Goal: Information Seeking & Learning: Learn about a topic

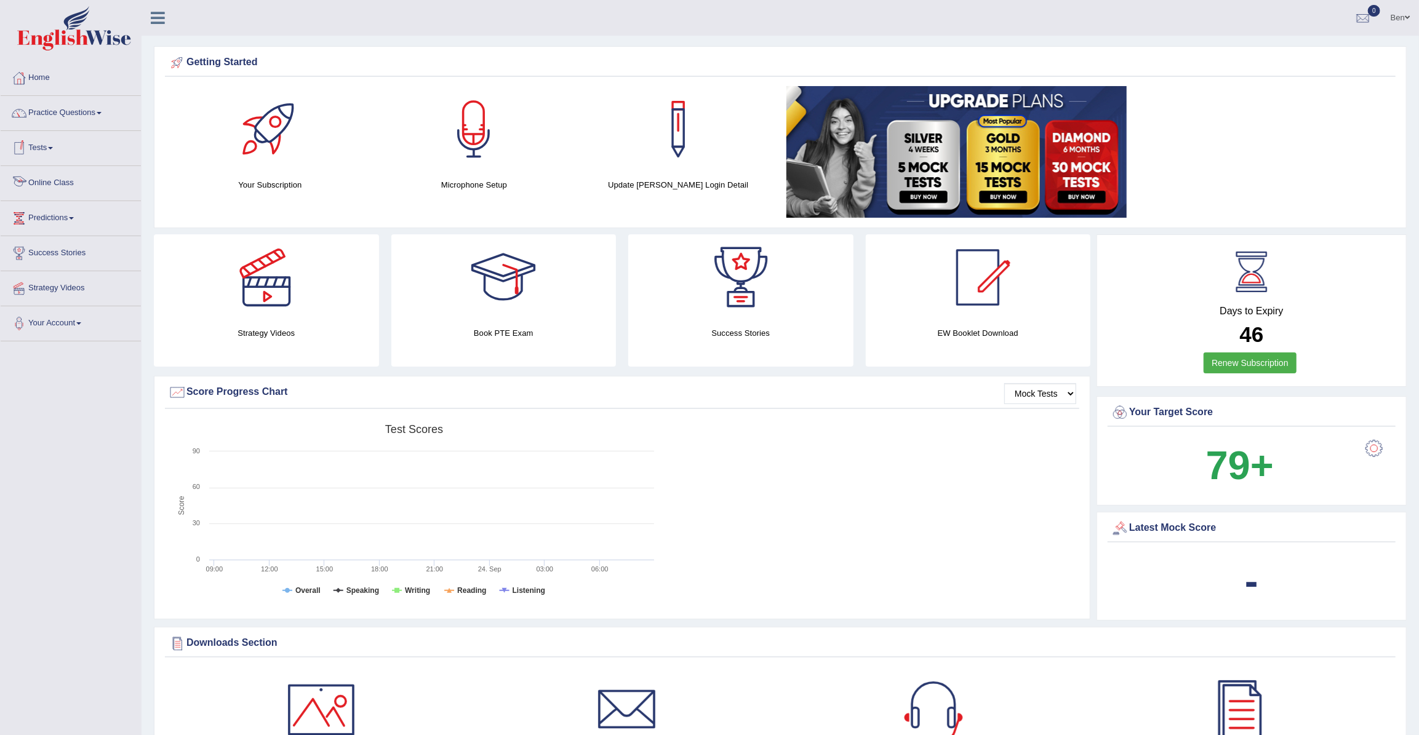
drag, startPoint x: 47, startPoint y: 181, endPoint x: 63, endPoint y: 185, distance: 15.7
click at [47, 181] on link "Online Class" at bounding box center [71, 181] width 140 height 31
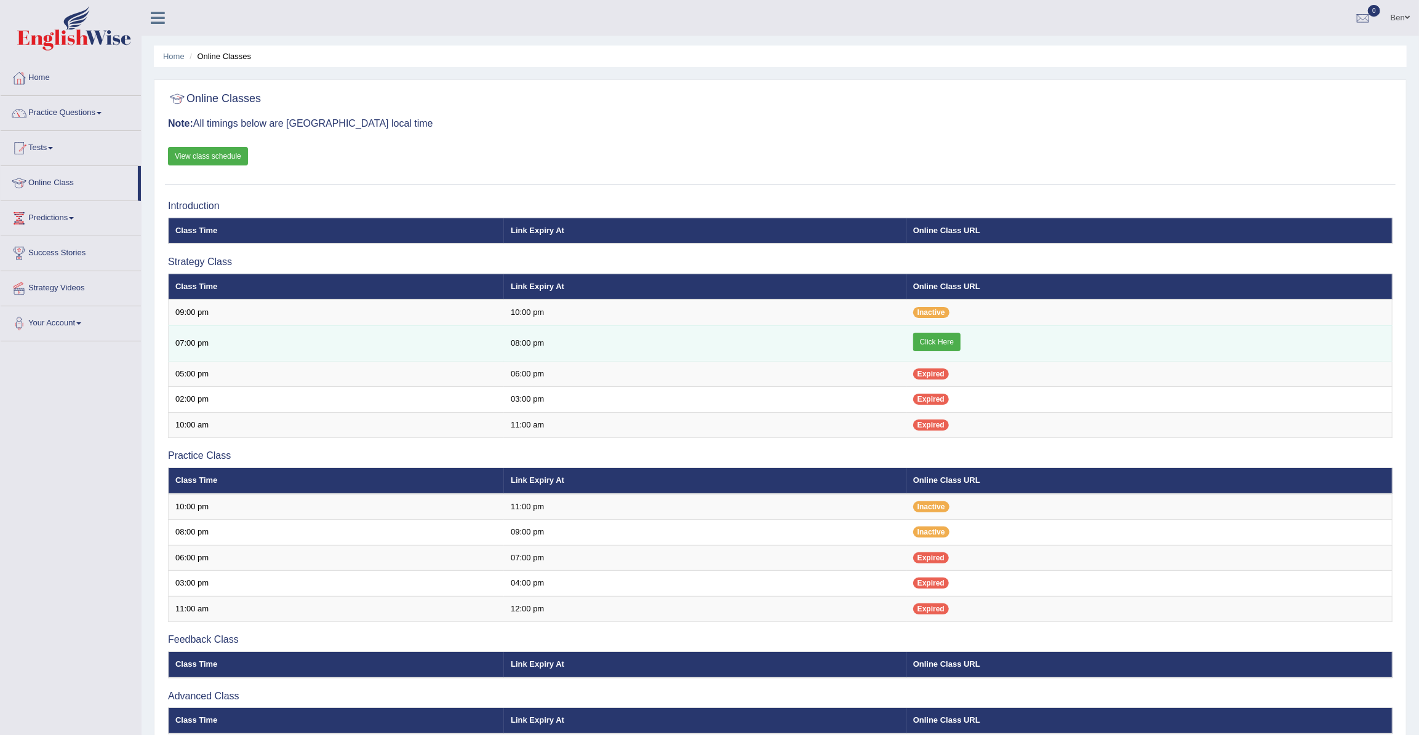
click at [938, 343] on link "Click Here" at bounding box center [936, 342] width 47 height 18
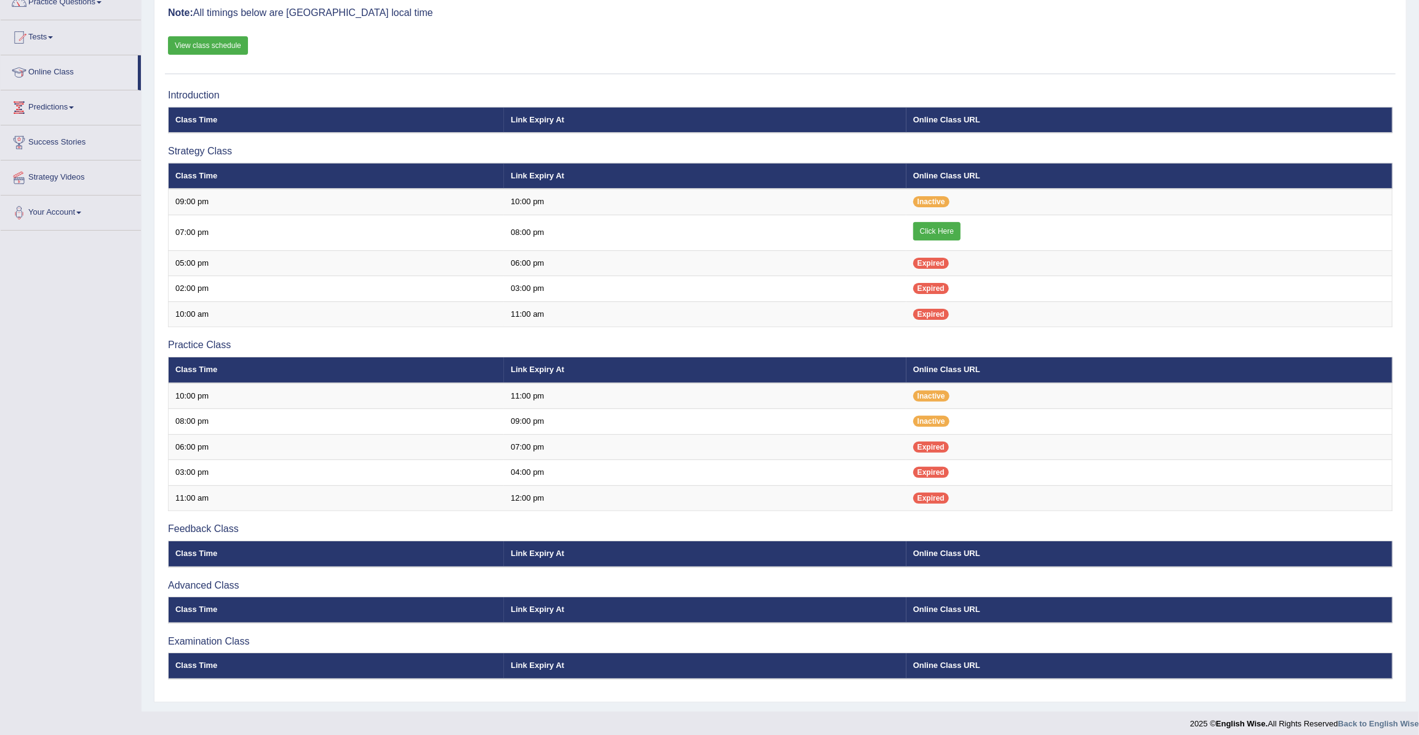
scroll to position [111, 0]
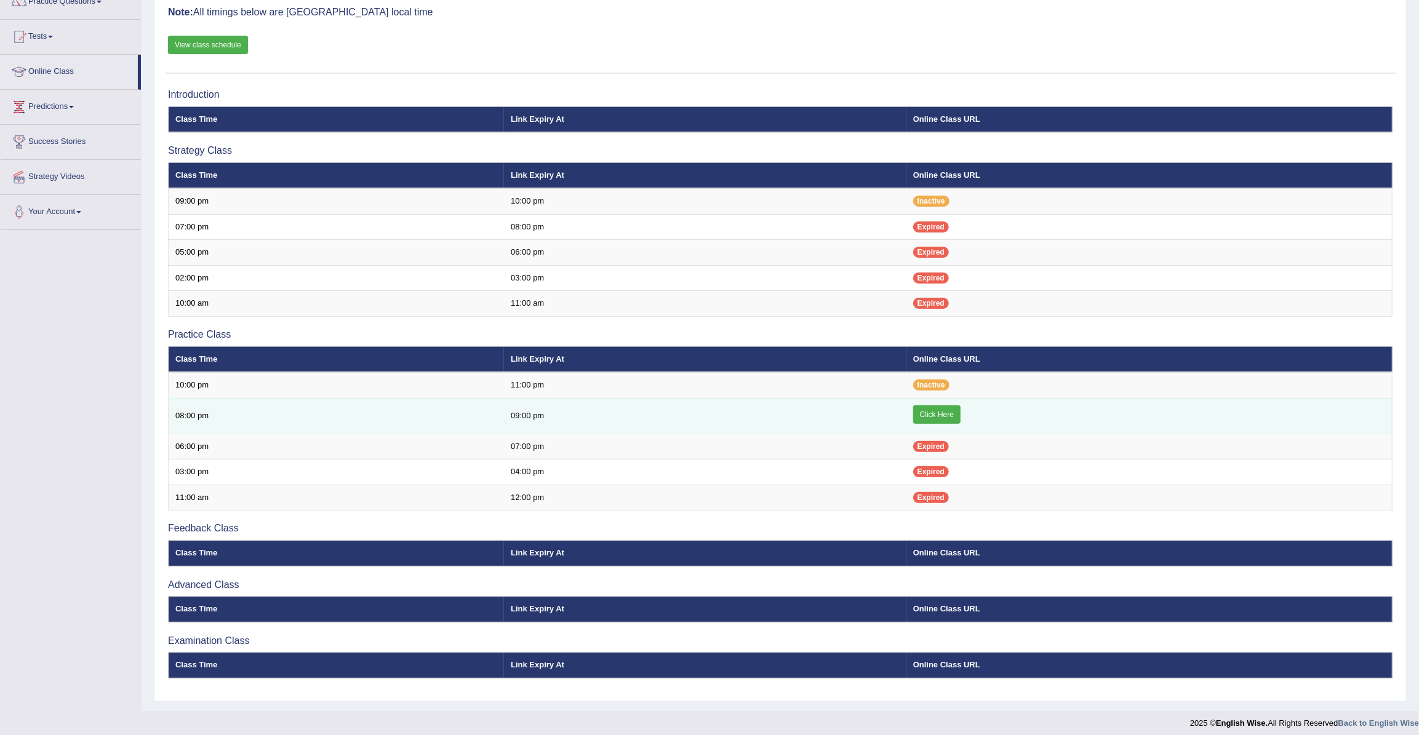
click at [958, 415] on link "Click Here" at bounding box center [936, 414] width 47 height 18
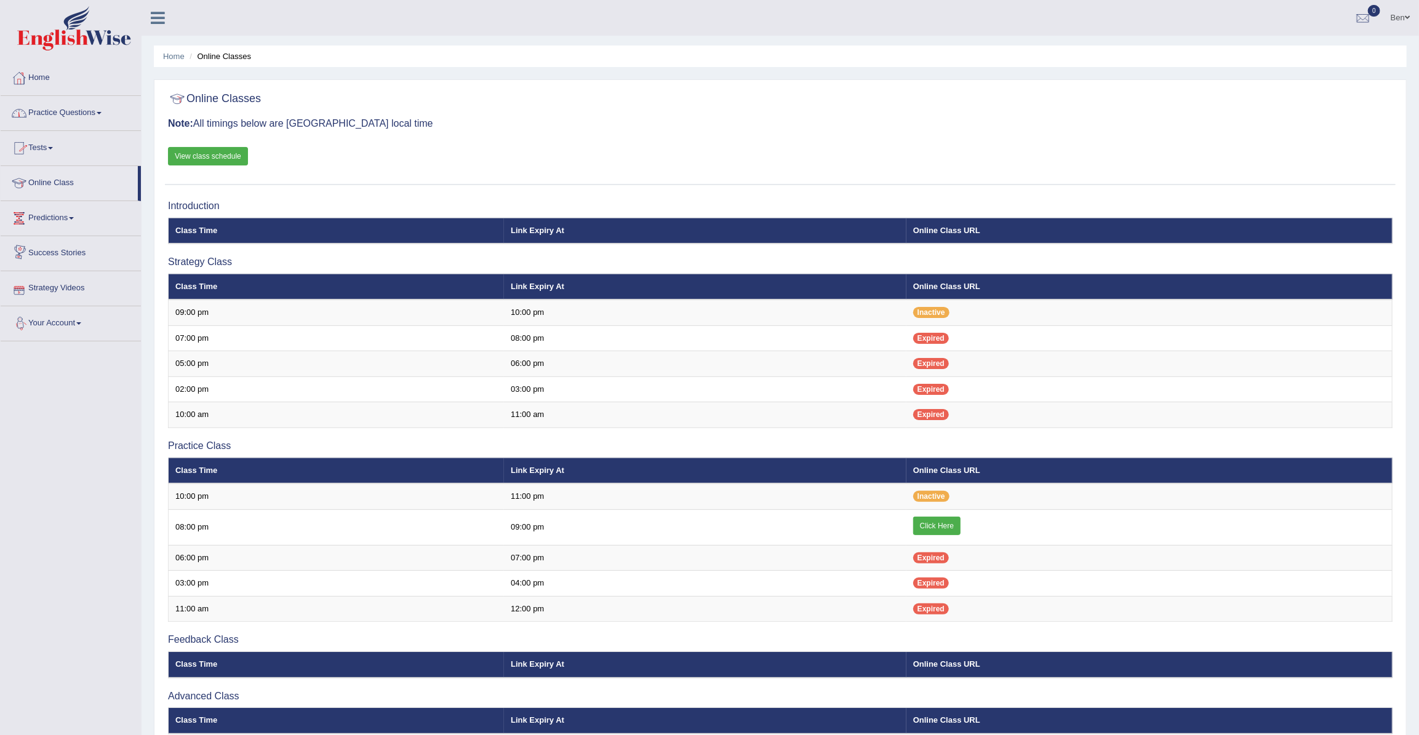
click at [90, 117] on link "Practice Questions" at bounding box center [71, 111] width 140 height 31
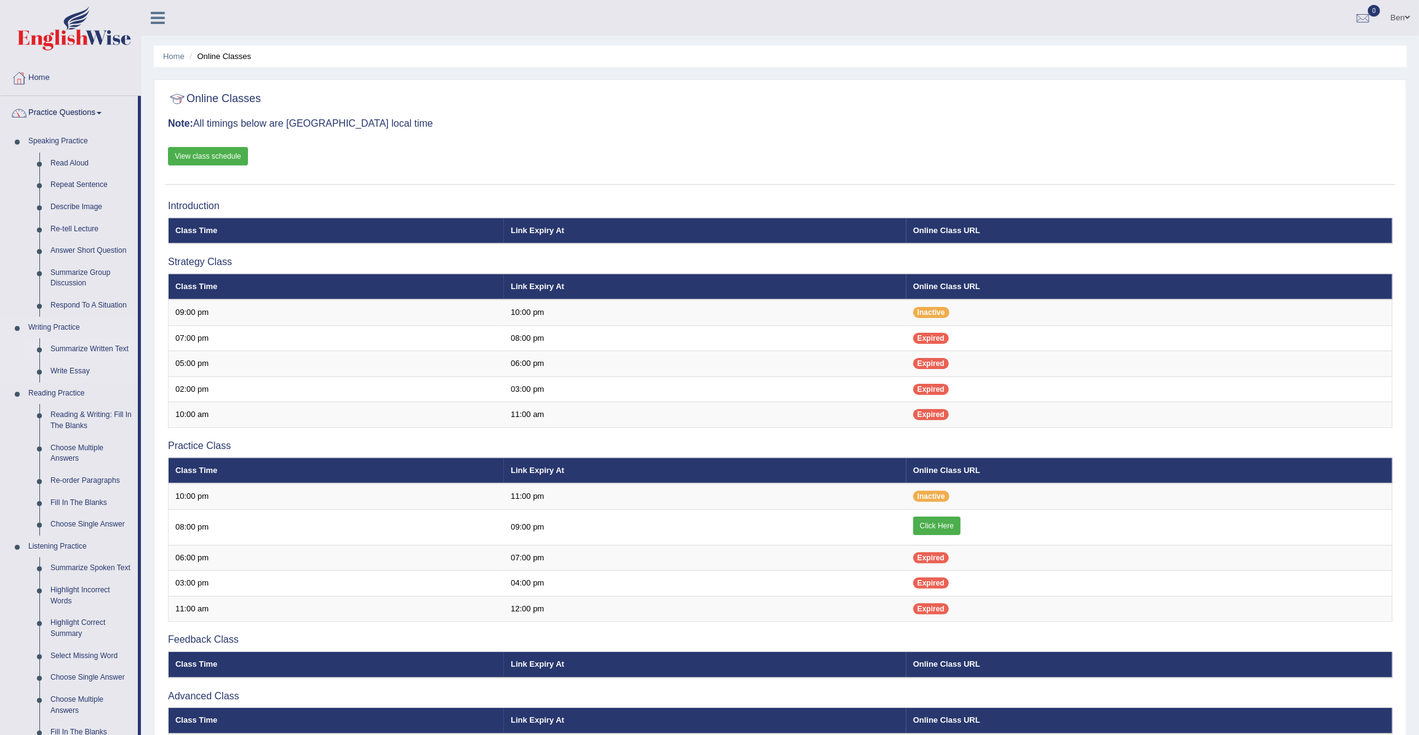
click at [82, 349] on link "Summarize Written Text" at bounding box center [91, 349] width 93 height 22
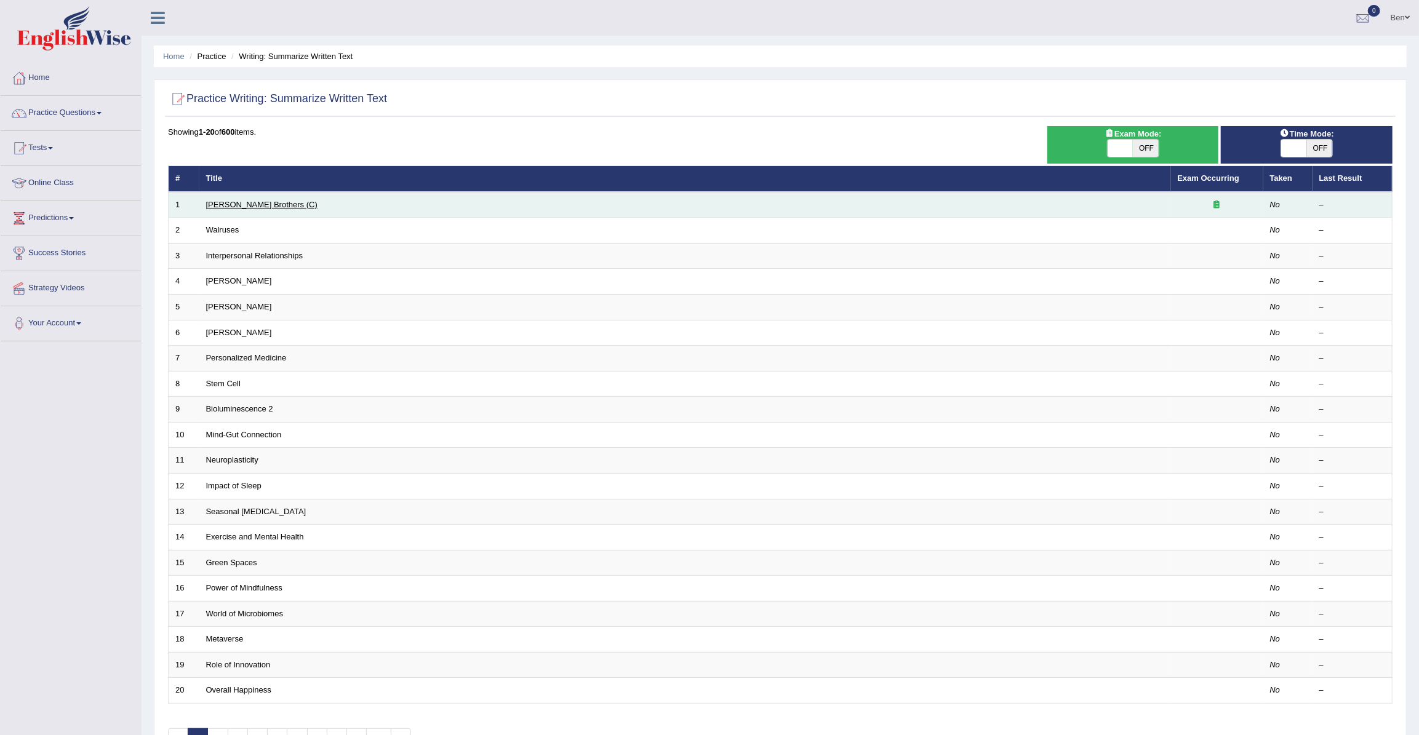
click at [250, 205] on link "[PERSON_NAME] Brothers (C)" at bounding box center [261, 204] width 111 height 9
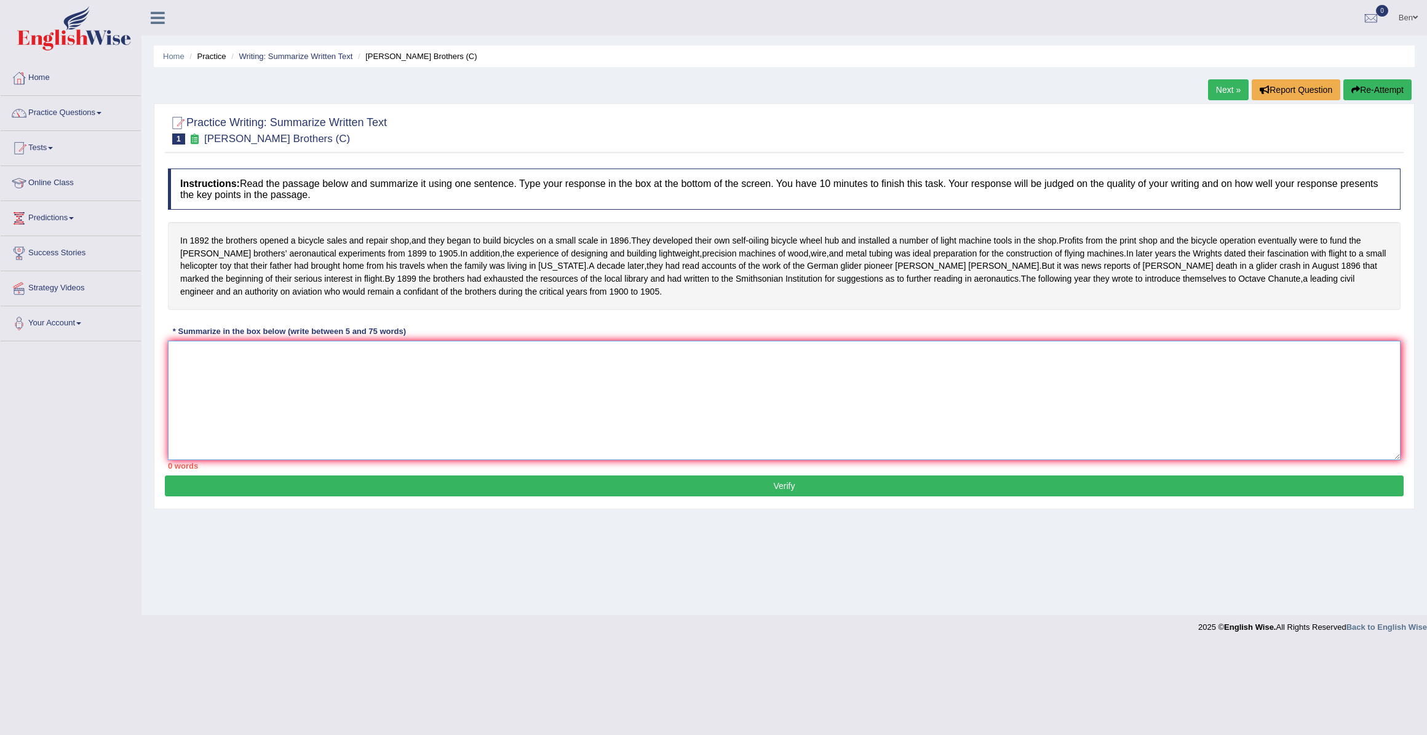
click at [373, 365] on textarea at bounding box center [784, 400] width 1233 height 119
click at [358, 370] on textarea at bounding box center [784, 400] width 1233 height 119
click at [453, 380] on textarea at bounding box center [784, 400] width 1233 height 119
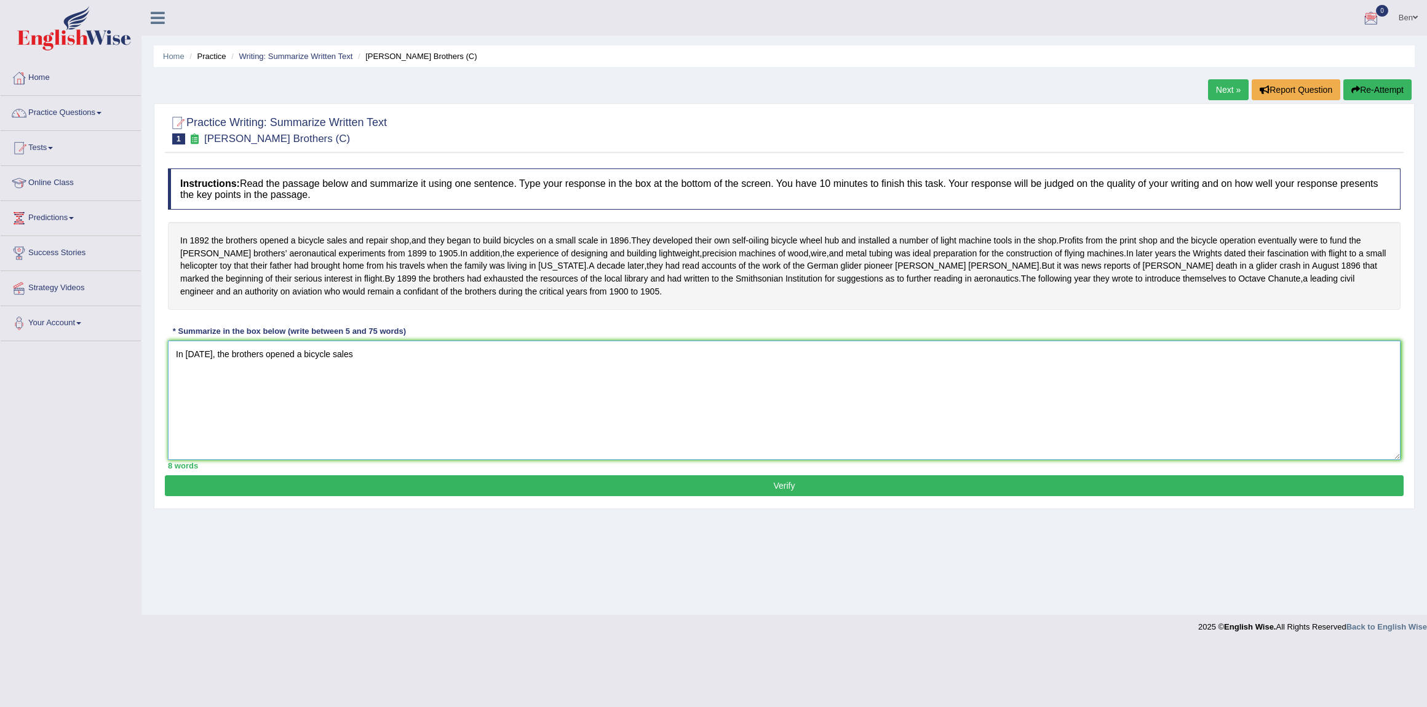
click at [455, 375] on textarea "In 1892, the brothers opened a bicycle sales" at bounding box center [784, 400] width 1233 height 119
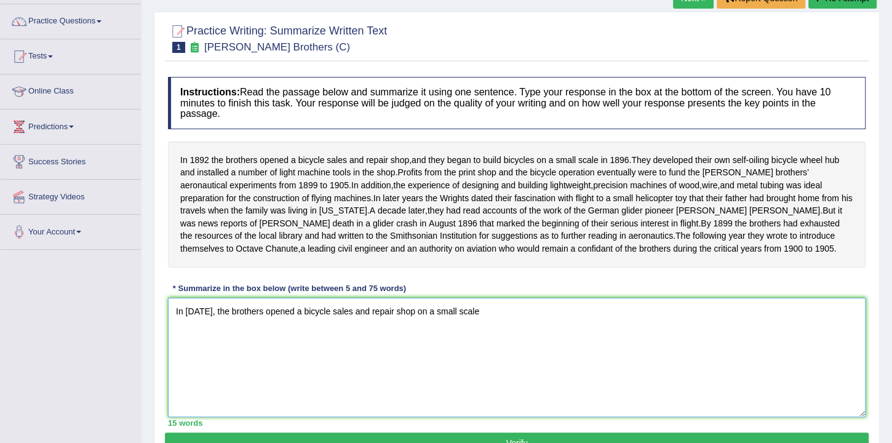
scroll to position [202, 0]
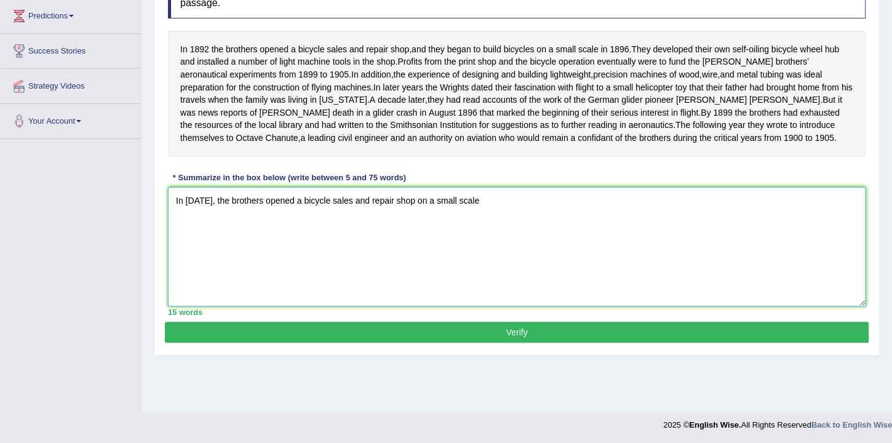
click at [482, 227] on textarea "In 1892, the brothers opened a bicycle sales and repair shop on a small scale" at bounding box center [517, 246] width 698 height 119
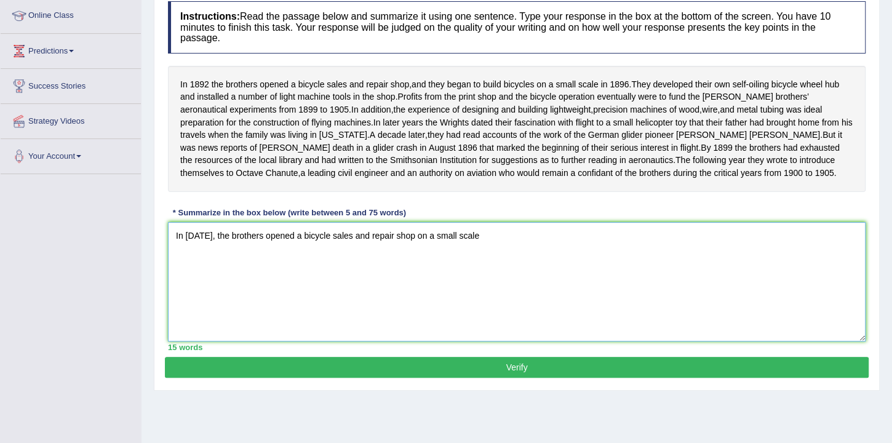
scroll to position [132, 0]
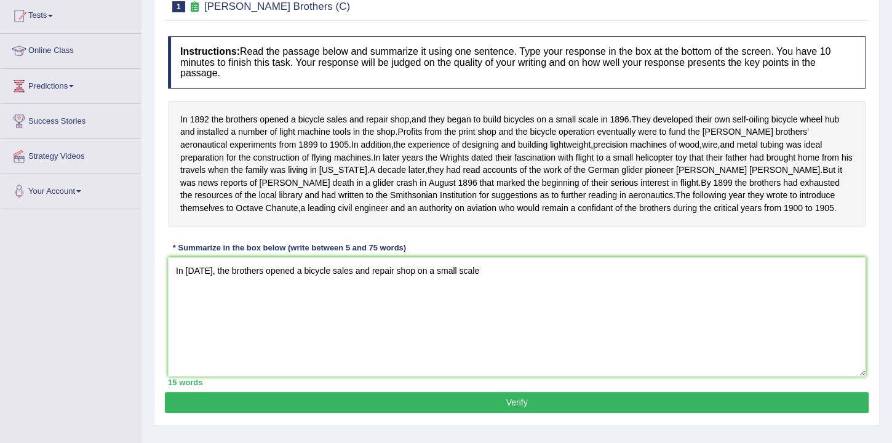
drag, startPoint x: 867, startPoint y: 5, endPoint x: 675, endPoint y: 279, distance: 334.7
click at [675, 279] on div "Instructions: Read the passage below and summarize it using one sentence. Type …" at bounding box center [517, 211] width 704 height 362
click at [486, 292] on textarea "In 1892, the brothers opened a bicycle sales and repair shop on a small scale" at bounding box center [517, 316] width 698 height 119
click at [503, 294] on textarea "In 1892, the brothers opened a bicycle sales and repair shop on a small scale, …" at bounding box center [517, 316] width 698 height 119
click at [207, 293] on textarea "In 1892, the brothers opened a bicycle sales and repair shop on a small scale, …" at bounding box center [517, 316] width 698 height 119
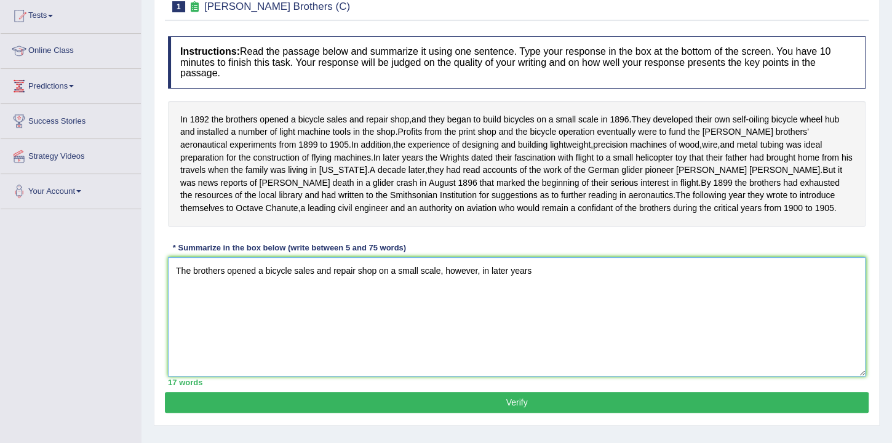
click at [420, 308] on textarea "The brothers opened a bicycle sales and repair shop on a small scale, however, …" at bounding box center [517, 316] width 698 height 119
click at [534, 296] on textarea "The brothers opened a bicycle sales and repair shop on a small scale, however, …" at bounding box center [517, 316] width 698 height 119
click at [465, 291] on textarea "The brothers opened a bicycle sales and repair shop on a small scale, however, …" at bounding box center [517, 316] width 698 height 119
drag, startPoint x: 465, startPoint y: 291, endPoint x: 480, endPoint y: 293, distance: 15.5
click at [466, 291] on textarea "The brothers opened a bicycle sales and repair shop on a small scale, however, …" at bounding box center [517, 316] width 698 height 119
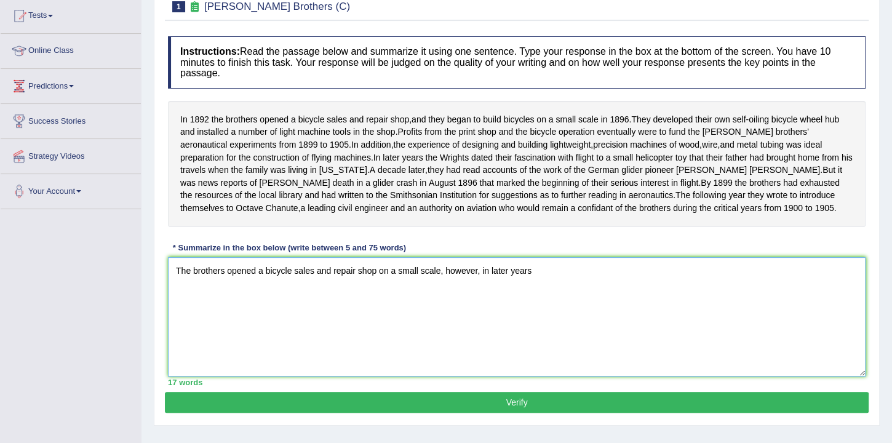
click at [533, 295] on textarea "The brothers opened a bicycle sales and repair shop on a small scale, however, …" at bounding box center [517, 316] width 698 height 119
drag, startPoint x: 533, startPoint y: 295, endPoint x: 455, endPoint y: 289, distance: 78.3
click at [454, 290] on textarea "The brothers opened a bicycle sales and repair shop on a small scale, however, …" at bounding box center [517, 316] width 698 height 119
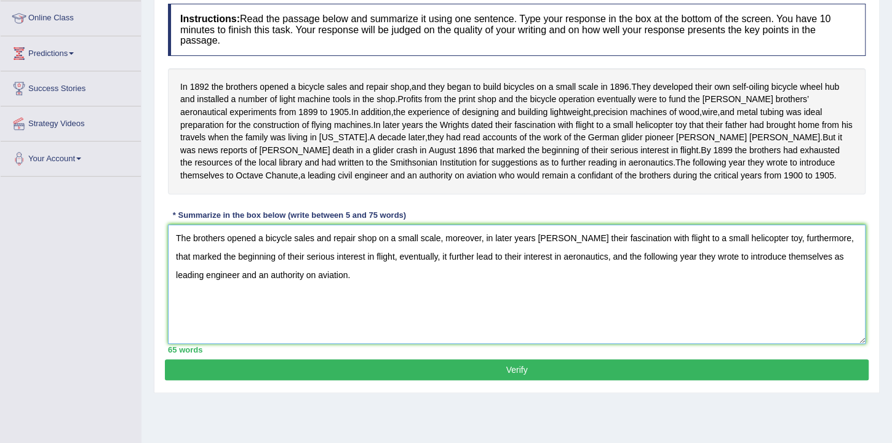
scroll to position [202, 0]
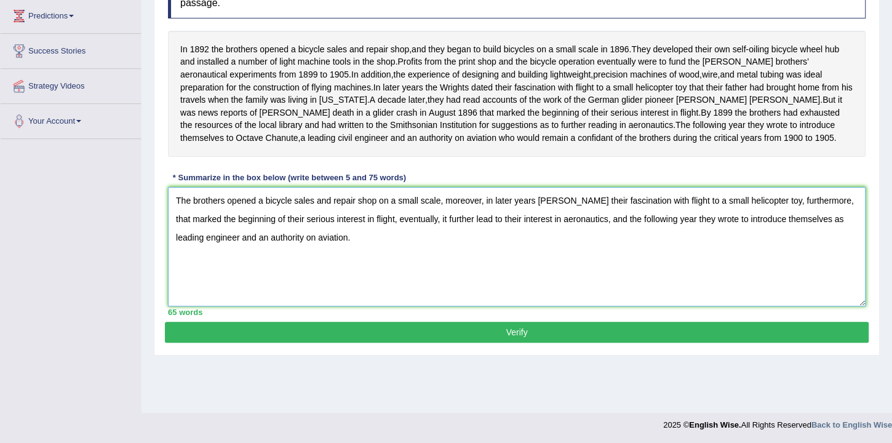
click at [181, 222] on textarea "The brothers opened a bicycle sales and repair shop on a small scale, moreover,…" at bounding box center [517, 246] width 698 height 119
click at [455, 225] on textarea "The brothers opened a bicycle sales and repair shop on a small scale, moreover,…" at bounding box center [517, 246] width 698 height 119
click at [455, 224] on textarea "The brothers opened a bicycle sales and repair shop on a small scale, moreover,…" at bounding box center [517, 246] width 698 height 119
click at [458, 223] on textarea "The brothers opened a bicycle sales and repair shop on a small scale, moreover,…" at bounding box center [517, 246] width 698 height 119
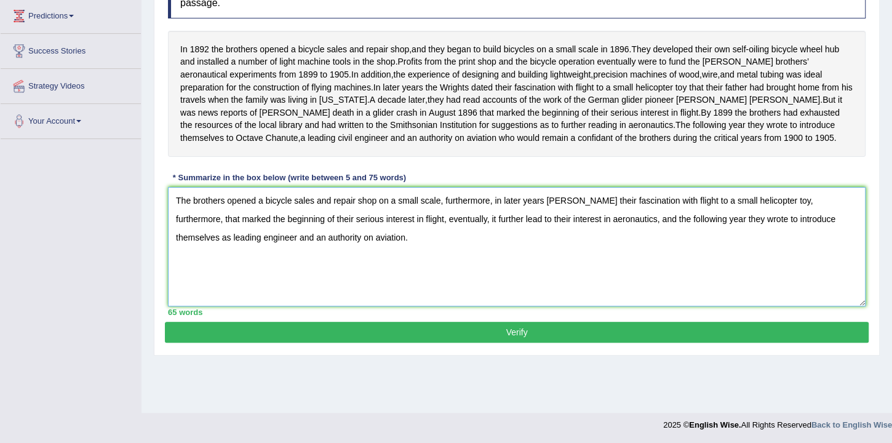
click at [462, 224] on textarea "The brothers opened a bicycle sales and repair shop on a small scale, furthermo…" at bounding box center [517, 246] width 698 height 119
click at [771, 225] on textarea "The brothers opened a bicycle sales and repair shop on a small scale, and in la…" at bounding box center [517, 246] width 698 height 119
click at [372, 241] on textarea "The brothers opened a bicycle sales and repair shop on a small scale, and in la…" at bounding box center [517, 246] width 698 height 119
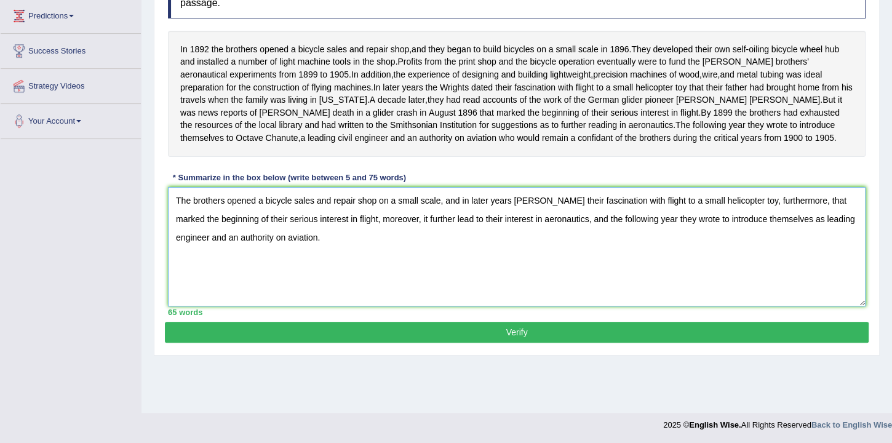
click at [456, 261] on textarea "The brothers opened a bicycle sales and repair shop on a small scale, and in la…" at bounding box center [517, 246] width 698 height 119
click at [442, 242] on textarea "The brothers opened a bicycle sales and repair shop on a small scale, and in la…" at bounding box center [517, 246] width 698 height 119
click at [485, 261] on textarea "The brothers opened a bicycle sales and repair shop on a small scale, and in la…" at bounding box center [517, 246] width 698 height 119
click at [532, 225] on textarea "The brothers opened a bicycle sales and repair shop on a small scale, and in la…" at bounding box center [517, 246] width 698 height 119
click at [552, 227] on textarea "The brothers opened a bicycle sales and repair shop on a small scale, and in la…" at bounding box center [517, 246] width 698 height 119
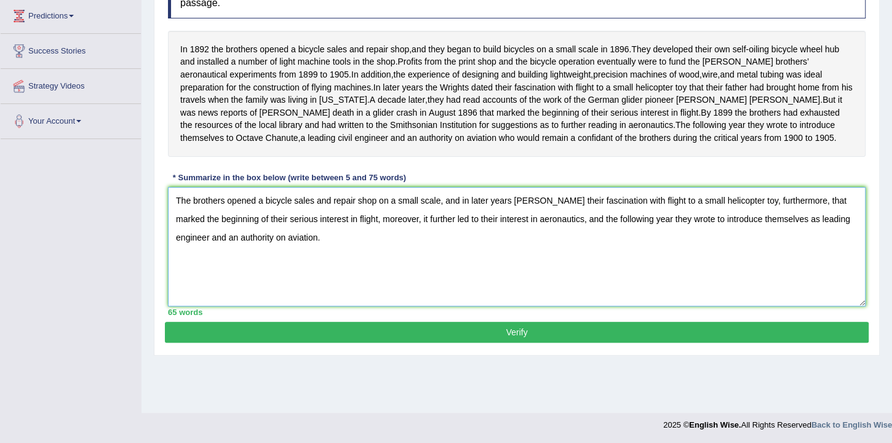
type textarea "The brothers opened a bicycle sales and repair shop on a small scale, and in la…"
click at [499, 343] on button "Verify" at bounding box center [517, 332] width 704 height 21
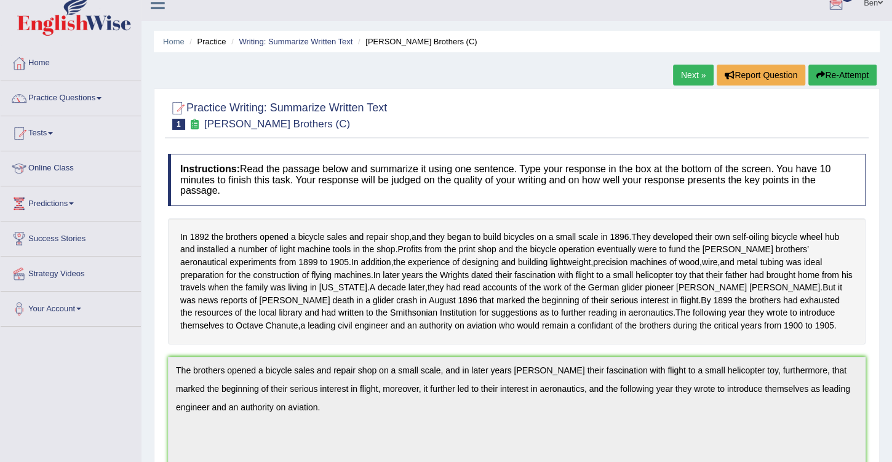
scroll to position [0, 0]
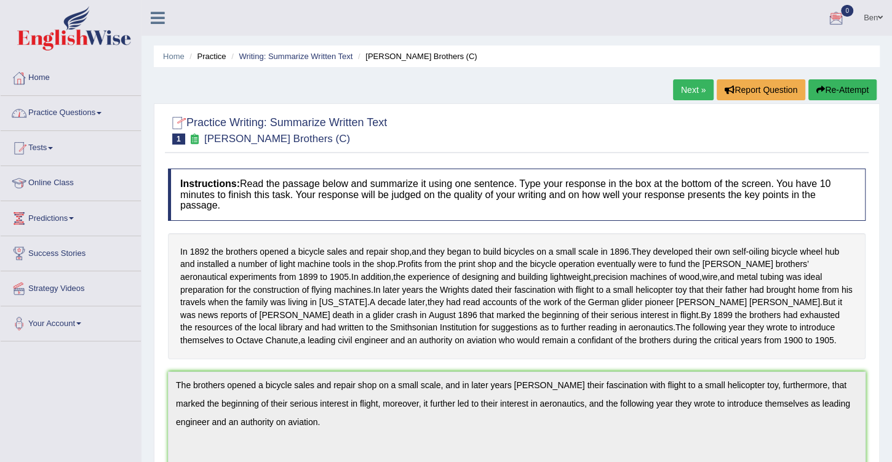
drag, startPoint x: 680, startPoint y: 90, endPoint x: 685, endPoint y: 106, distance: 17.3
click at [680, 90] on link "Next »" at bounding box center [693, 89] width 41 height 21
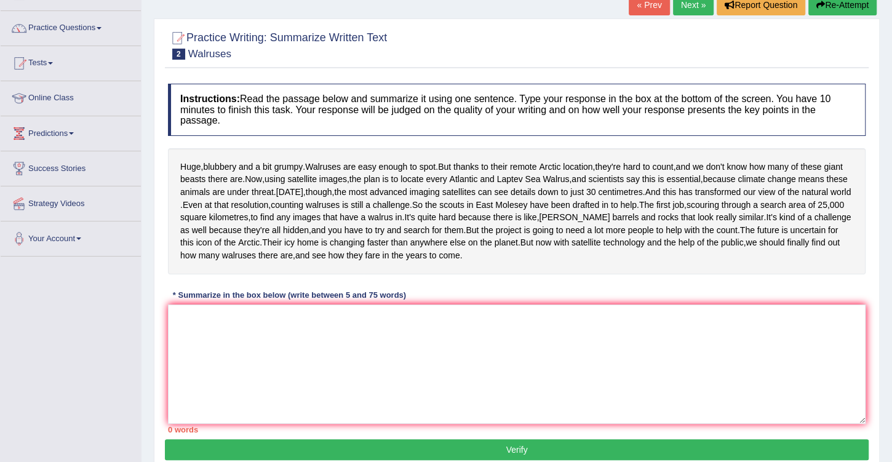
scroll to position [175, 0]
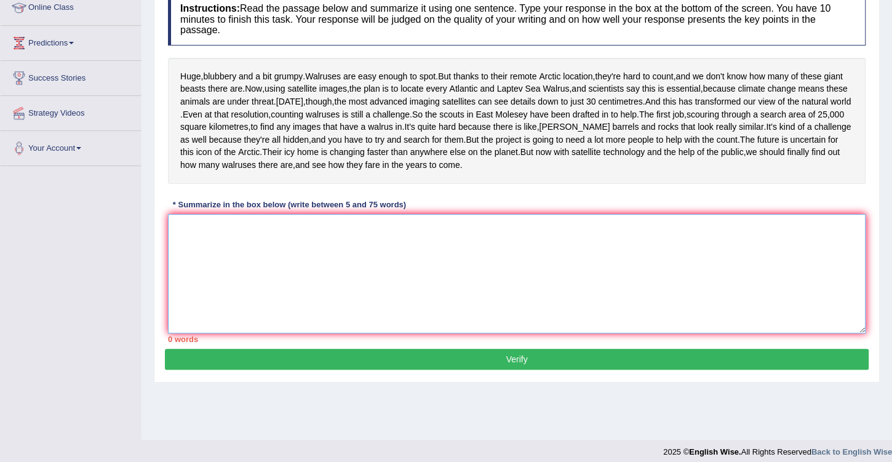
click at [292, 297] on textarea at bounding box center [517, 273] width 698 height 119
click at [379, 285] on textarea at bounding box center [517, 273] width 698 height 119
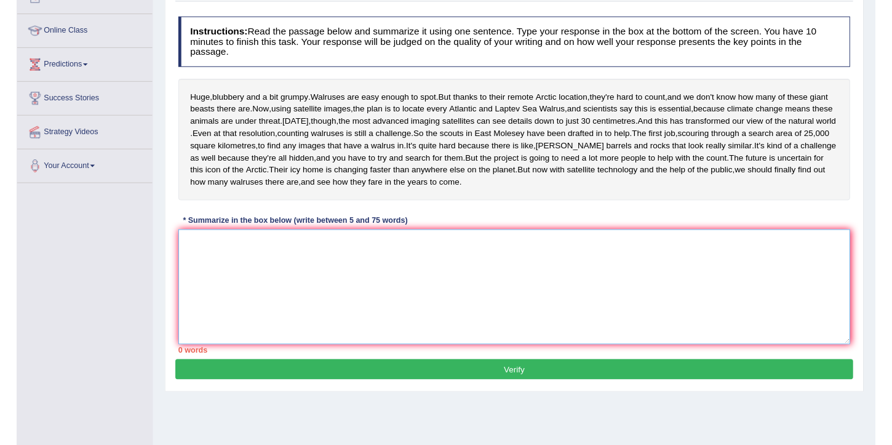
scroll to position [140, 0]
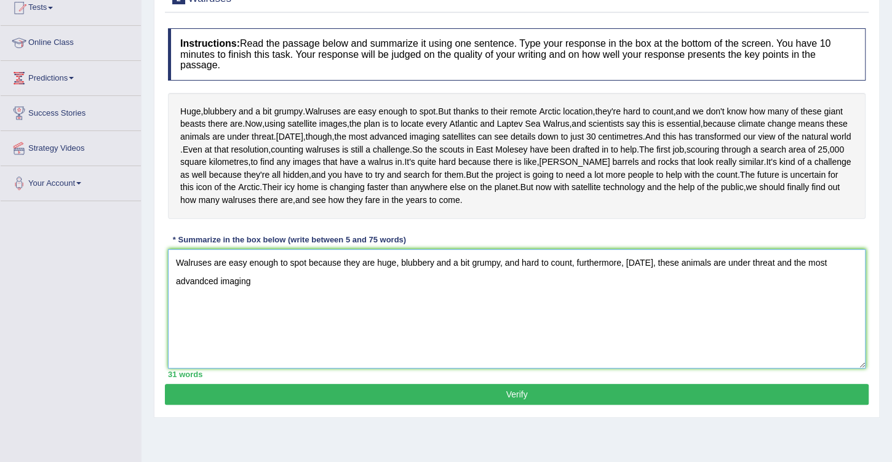
click at [265, 346] on textarea "Walruses are easy enough to spot because they are huge, blubbery and a bit grum…" at bounding box center [517, 308] width 698 height 119
click at [434, 341] on textarea "Walruses are easy enough to spot because they are huge, blubbery and a bit grum…" at bounding box center [517, 308] width 698 height 119
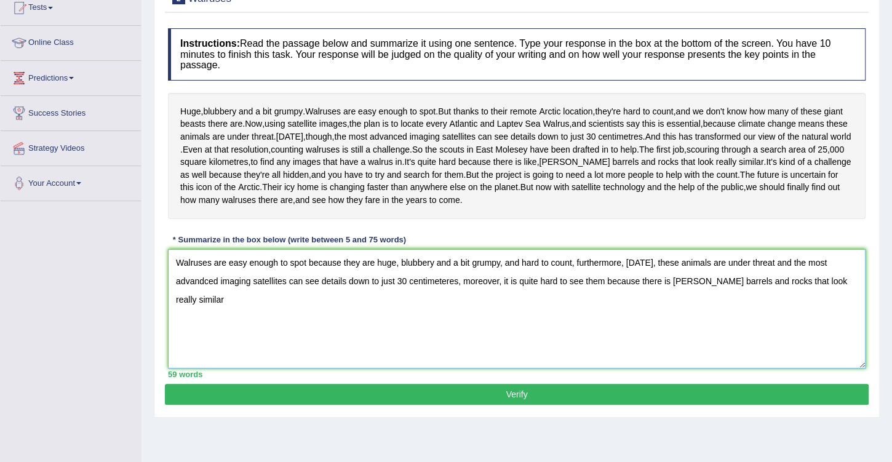
click at [807, 345] on textarea "Walruses are easy enough to spot because they are huge, blubbery and a bit grum…" at bounding box center [517, 308] width 698 height 119
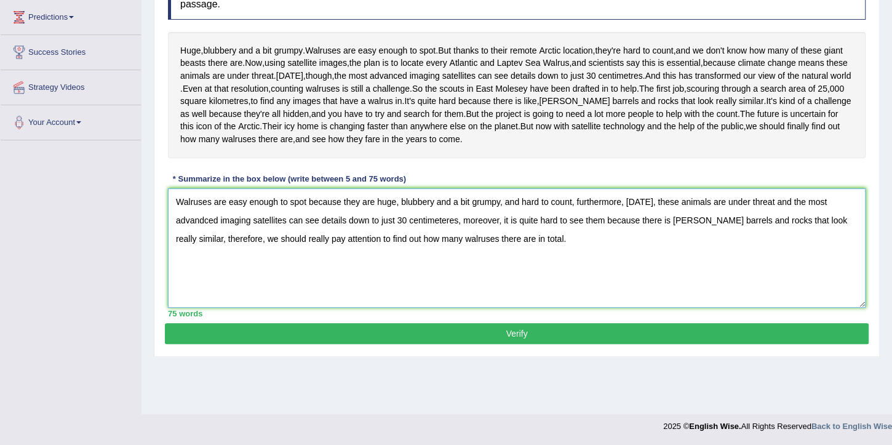
scroll to position [214, 0]
click at [620, 269] on textarea "Walruses are easy enough to spot because they are huge, blubbery and a bit grum…" at bounding box center [517, 247] width 698 height 119
click at [466, 256] on textarea "Walruses are easy enough to spot because they are huge, blubbery and a bit grum…" at bounding box center [517, 247] width 698 height 119
drag, startPoint x: 495, startPoint y: 250, endPoint x: 394, endPoint y: 247, distance: 100.3
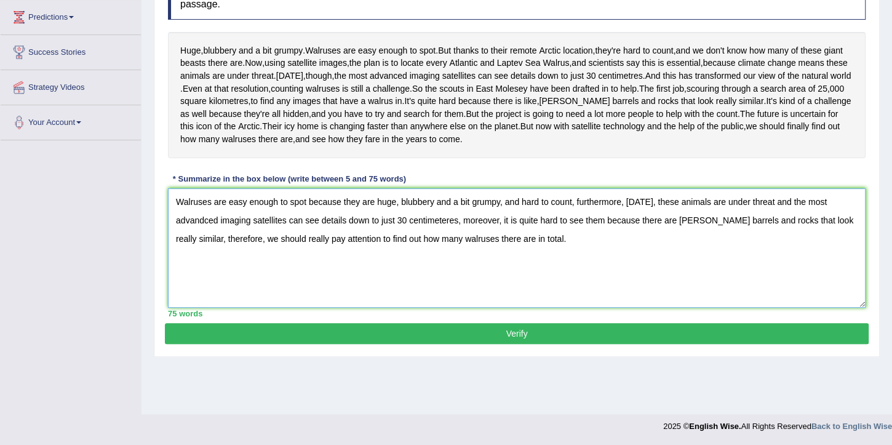
click at [394, 247] on textarea "Walruses are easy enough to spot because they are huge, blubbery and a bit grum…" at bounding box center [517, 247] width 698 height 119
click at [567, 257] on textarea "Walruses are easy enough to spot because they are huge in size and hard to coun…" at bounding box center [517, 247] width 698 height 119
click at [563, 253] on textarea "Walruses are easy enough to spot because they are huge in size and hard to coun…" at bounding box center [517, 247] width 698 height 119
click at [566, 251] on textarea "Walruses are easy enough to spot because they are huge in size and hard to coun…" at bounding box center [517, 247] width 698 height 119
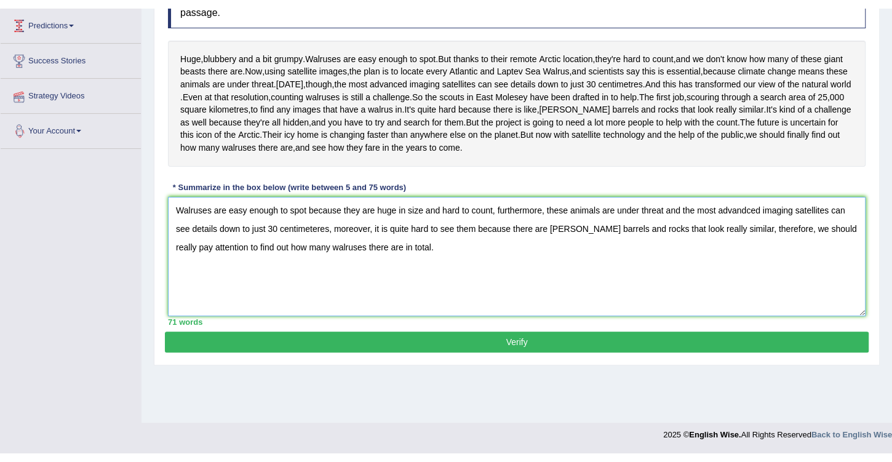
scroll to position [197, 0]
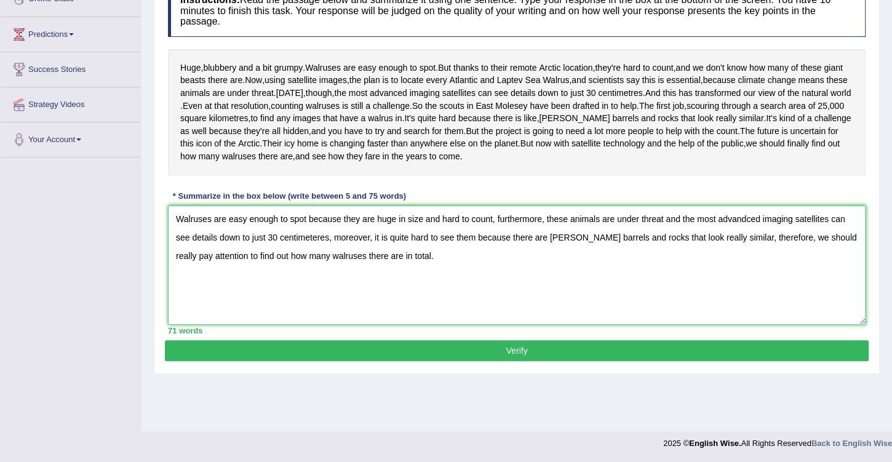
drag, startPoint x: 664, startPoint y: 272, endPoint x: 688, endPoint y: 273, distance: 24.0
click at [664, 272] on textarea "Walruses are easy enough to spot because they are huge in size and hard to coun…" at bounding box center [517, 264] width 698 height 119
click at [707, 271] on textarea "Walruses are easy enough to spot because they are huge in size and hard to coun…" at bounding box center [517, 264] width 698 height 119
click at [763, 273] on textarea "Walruses are easy enough to spot because they are huge in size and hard to coun…" at bounding box center [517, 264] width 698 height 119
click at [781, 272] on textarea "Walruses are easy enough to spot because they are huge in size and hard to coun…" at bounding box center [517, 264] width 698 height 119
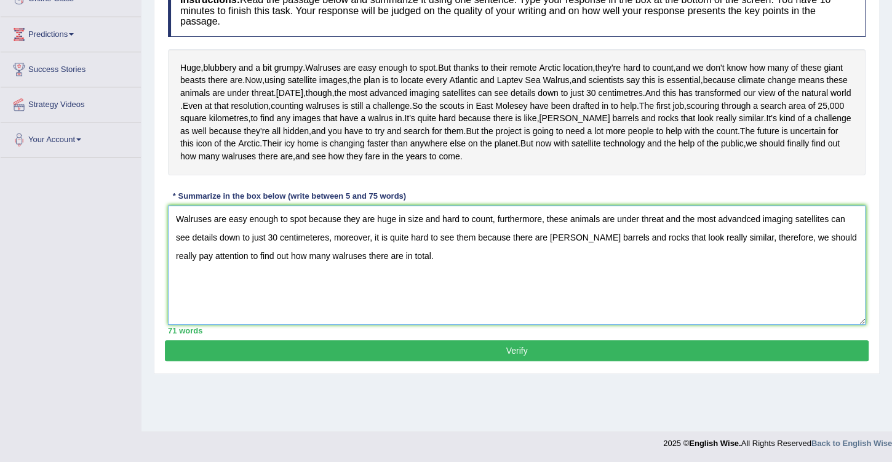
click at [253, 287] on textarea "Walruses are easy enough to spot because they are huge in size and hard to coun…" at bounding box center [517, 264] width 698 height 119
drag, startPoint x: 287, startPoint y: 286, endPoint x: 304, endPoint y: 287, distance: 16.6
click at [288, 286] on textarea "Walruses are easy enough to spot because they are huge in size and hard to coun…" at bounding box center [517, 264] width 698 height 119
drag, startPoint x: 314, startPoint y: 287, endPoint x: 266, endPoint y: 287, distance: 48.0
click at [265, 287] on textarea "Walruses are easy enough to spot because they are huge in size and hard to coun…" at bounding box center [517, 264] width 698 height 119
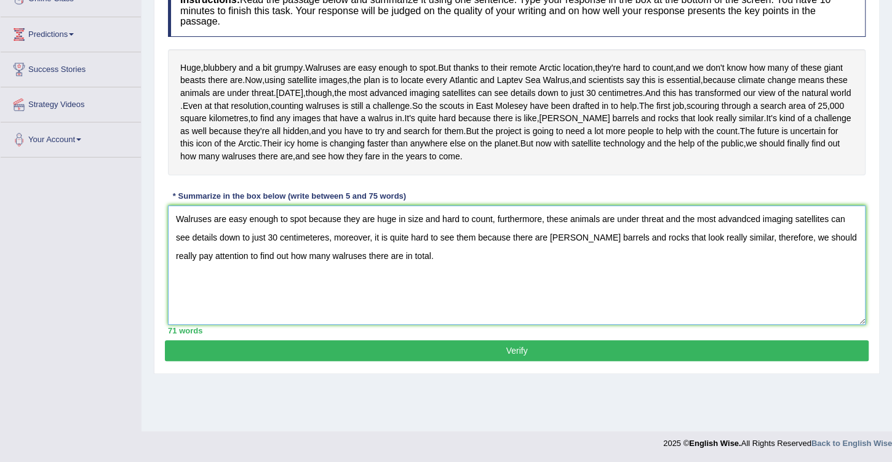
click at [257, 286] on textarea "Walruses are easy enough to spot because they are huge in size and hard to coun…" at bounding box center [517, 264] width 698 height 119
click at [406, 304] on textarea "Walruses are easy enough to spot because they are huge in size and hard to coun…" at bounding box center [517, 264] width 698 height 119
click at [707, 287] on textarea "Walruses are easy enough to spot because they are huge in size and hard to coun…" at bounding box center [517, 264] width 698 height 119
click at [408, 304] on textarea "Walruses are easy enough to spot because they are huge in size and hard to coun…" at bounding box center [517, 264] width 698 height 119
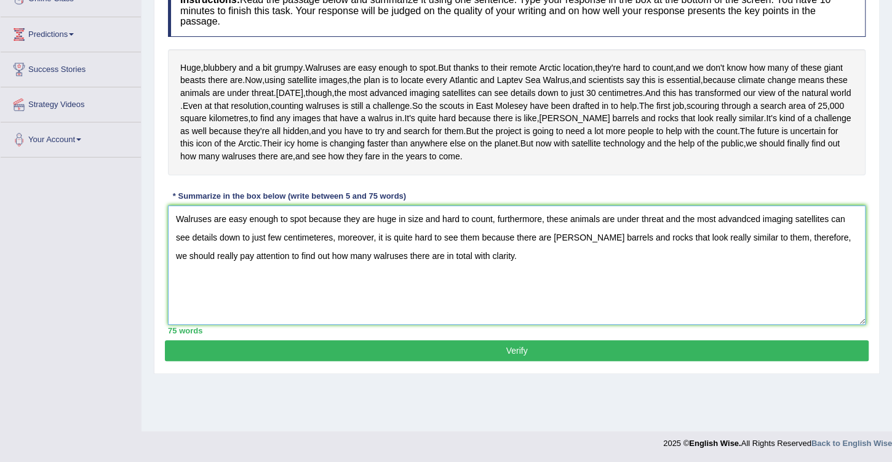
click at [461, 303] on textarea "Walruses are easy enough to spot because they are huge in size and hard to coun…" at bounding box center [517, 264] width 698 height 119
click at [485, 310] on textarea "Walruses are easy enough to spot because they are huge in size and hard to coun…" at bounding box center [517, 264] width 698 height 119
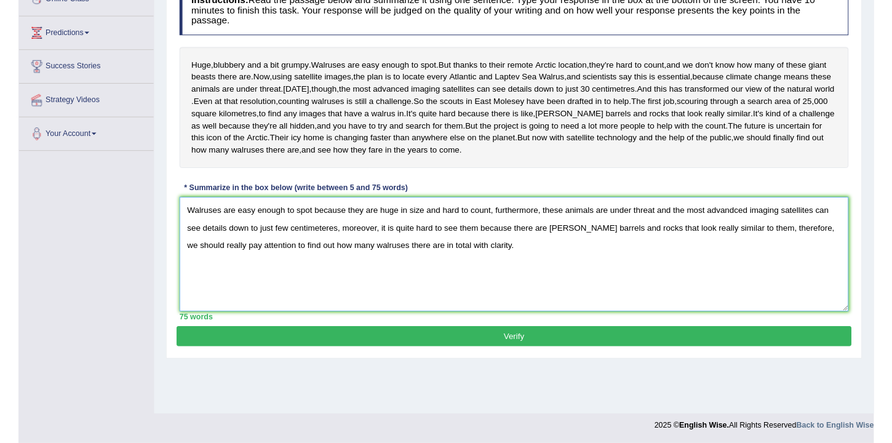
scroll to position [214, 0]
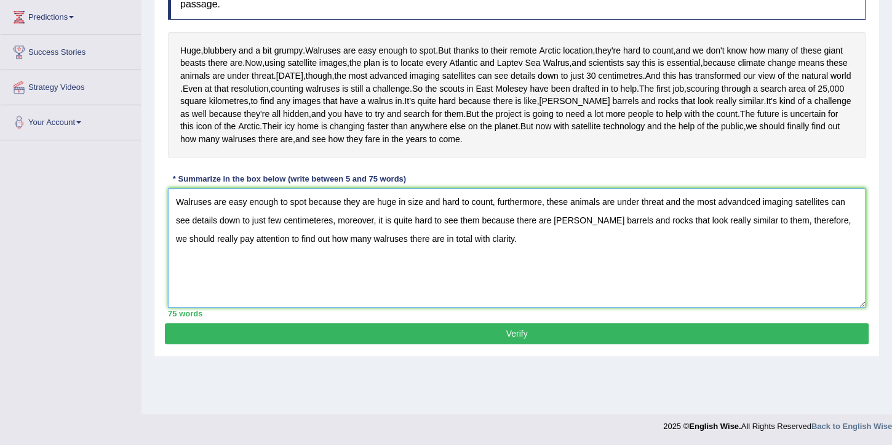
click at [579, 301] on textarea "Walruses are easy enough to spot because they are huge in size and hard to coun…" at bounding box center [517, 247] width 698 height 119
click at [509, 252] on textarea "Walruses are easy enough to spot because they are huge in size and hard to coun…" at bounding box center [517, 247] width 698 height 119
click at [340, 269] on textarea "Walruses are easy enough to spot because they are huge in size and hard to coun…" at bounding box center [517, 247] width 698 height 119
click at [348, 270] on textarea "Walruses are easy enough to spot because they are huge in size and hard to coun…" at bounding box center [517, 247] width 698 height 119
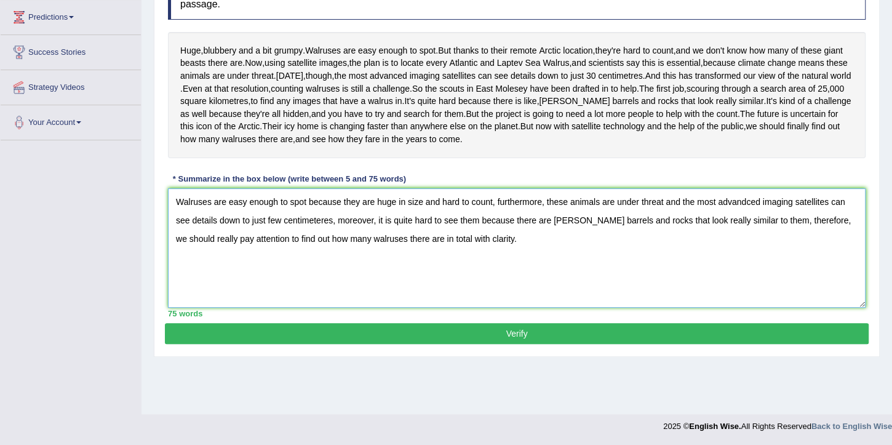
click at [511, 253] on textarea "Walruses are easy enough to spot because they are huge in size and hard to coun…" at bounding box center [517, 247] width 698 height 119
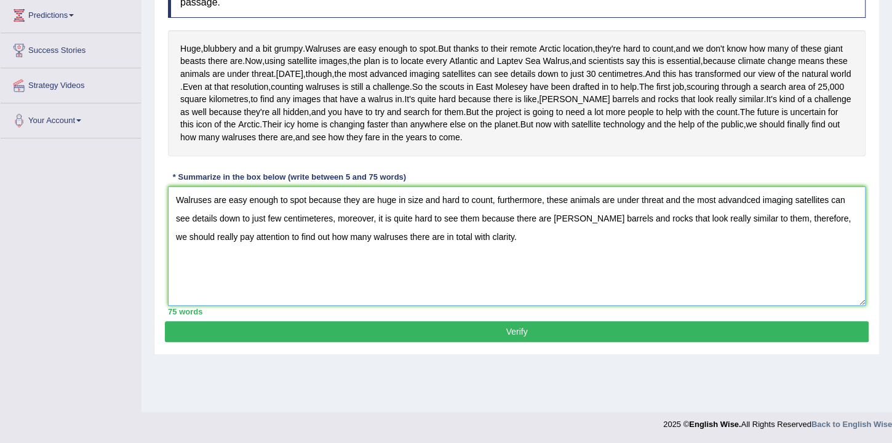
click at [534, 284] on textarea "Walruses are easy enough to spot because they are huge in size and hard to coun…" at bounding box center [517, 245] width 698 height 119
click at [522, 256] on textarea "Walruses are easy enough to spot because they are huge in size and hard to coun…" at bounding box center [517, 245] width 698 height 119
click at [521, 255] on textarea "Walruses are easy enough to spot because they are huge in size and hard to coun…" at bounding box center [517, 245] width 698 height 119
click at [520, 252] on textarea "Walruses are easy enough to spot because they are huge in size and hard to coun…" at bounding box center [517, 245] width 698 height 119
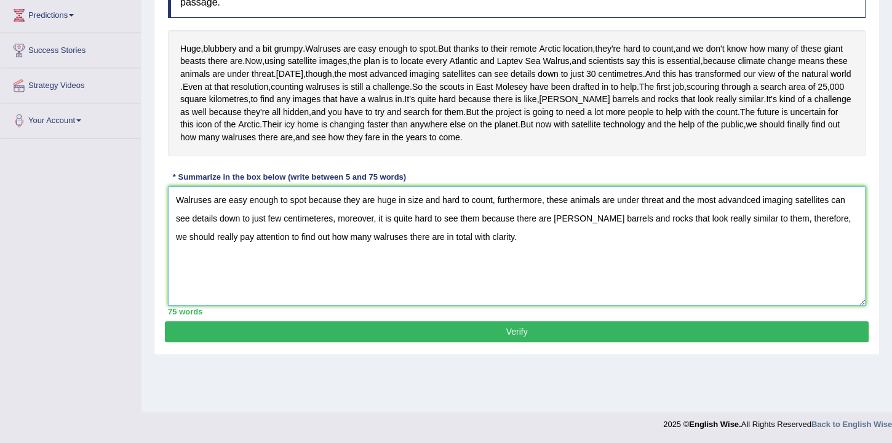
click at [429, 252] on textarea "Walruses are easy enough to spot because they are huge in size and hard to coun…" at bounding box center [517, 245] width 698 height 119
click at [519, 253] on textarea "Walruses are easy enough to spot because they are huge in size and hard to coun…" at bounding box center [517, 245] width 698 height 119
click at [431, 250] on textarea "Walruses are easy enough to spot because they are huge in size and hard to coun…" at bounding box center [517, 245] width 698 height 119
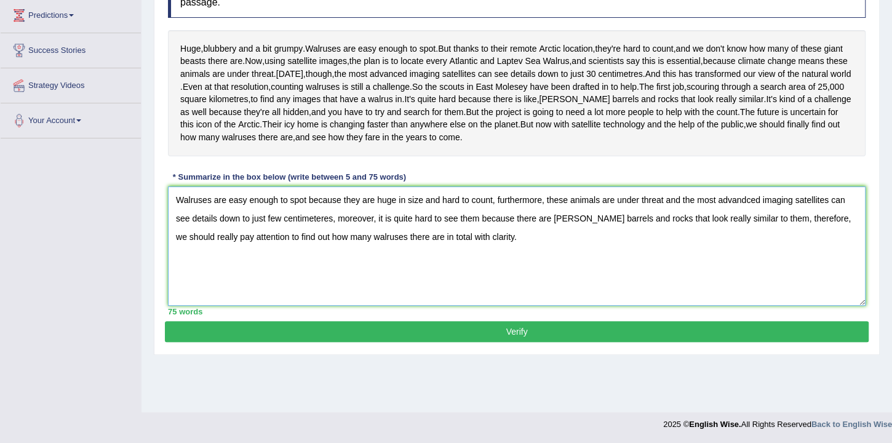
click at [431, 250] on textarea "Walruses are easy enough to spot because they are huge in size and hard to coun…" at bounding box center [517, 245] width 698 height 119
click at [516, 251] on textarea "Walruses are easy enough to spot because they are huge in size and hard to coun…" at bounding box center [517, 245] width 698 height 119
click at [510, 252] on textarea "Walruses are easy enough to spot because they are huge in size and hard to coun…" at bounding box center [517, 245] width 698 height 119
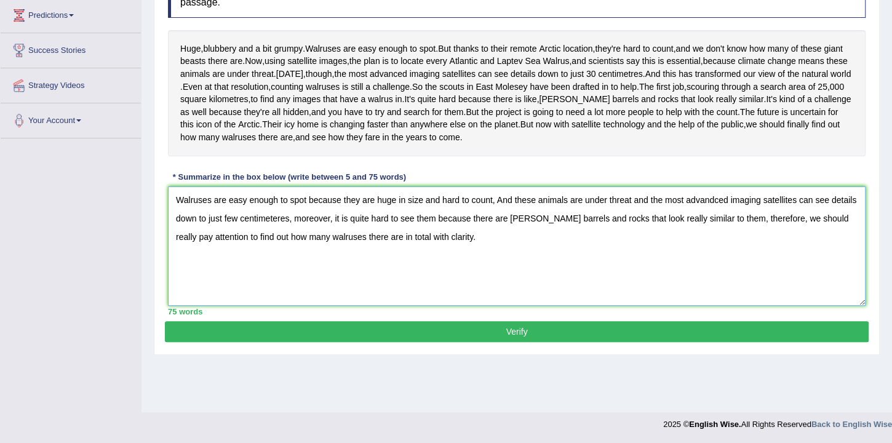
click at [311, 268] on textarea "Walruses are easy enough to spot because they are huge in size and hard to coun…" at bounding box center [517, 245] width 698 height 119
click at [747, 271] on textarea "Walruses are easy enough to spot because they are huge in size and hard to coun…" at bounding box center [517, 245] width 698 height 119
click at [486, 285] on textarea "Walruses are easy enough to spot because they are huge in size and hard to coun…" at bounding box center [517, 245] width 698 height 119
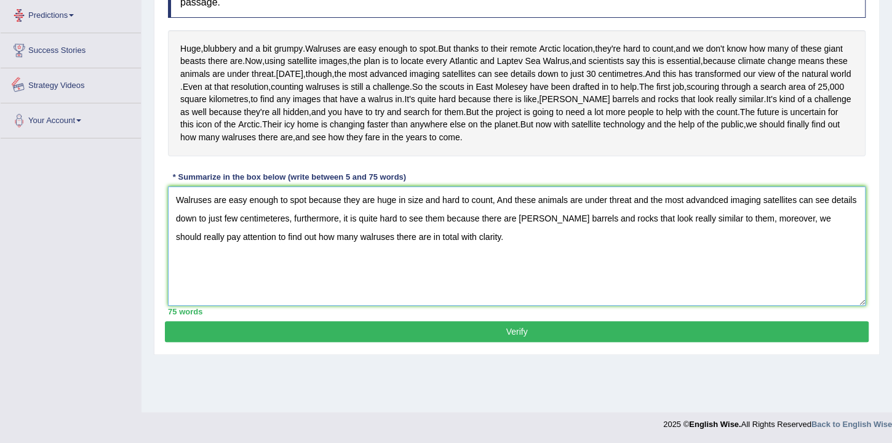
type textarea "Walruses are easy enough to spot because they are huge in size and hard to coun…"
click at [385, 272] on textarea "Walruses are easy enough to spot because they are huge in size and hard to coun…" at bounding box center [517, 245] width 698 height 119
click at [511, 342] on button "Verify" at bounding box center [517, 331] width 704 height 21
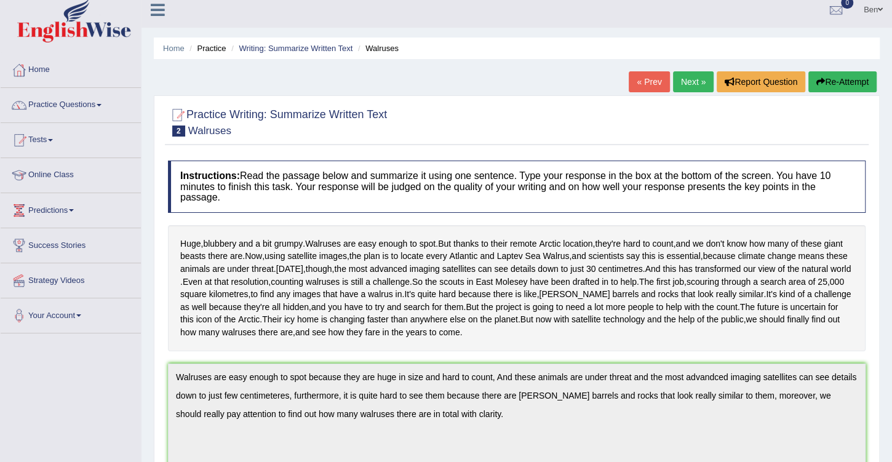
scroll to position [1, 0]
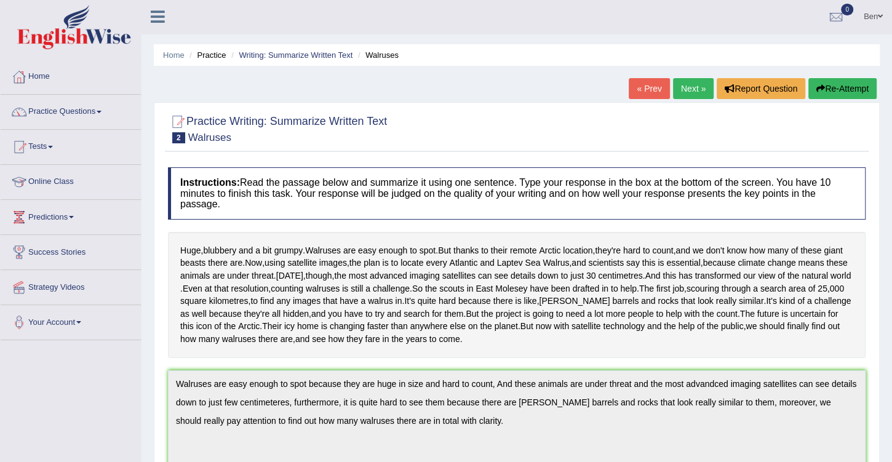
click at [824, 85] on button "Re-Attempt" at bounding box center [842, 88] width 68 height 21
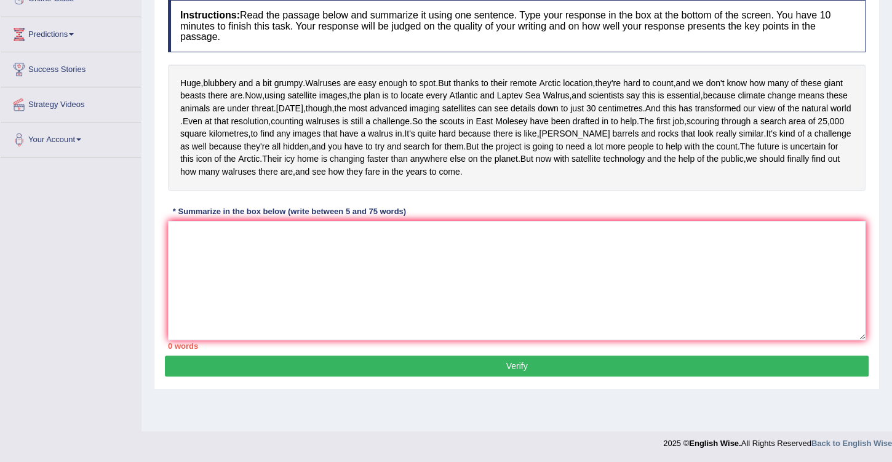
scroll to position [212, 0]
click at [397, 274] on textarea at bounding box center [517, 280] width 698 height 119
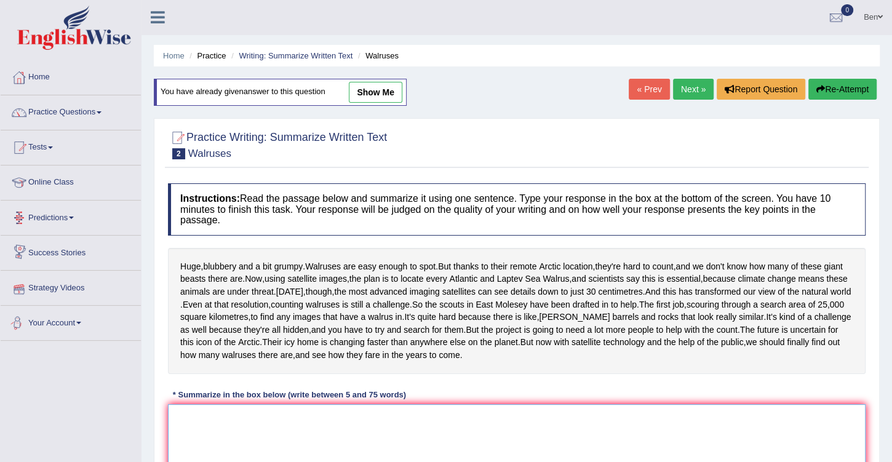
scroll to position [0, 0]
click at [98, 109] on link "Practice Questions" at bounding box center [71, 111] width 140 height 31
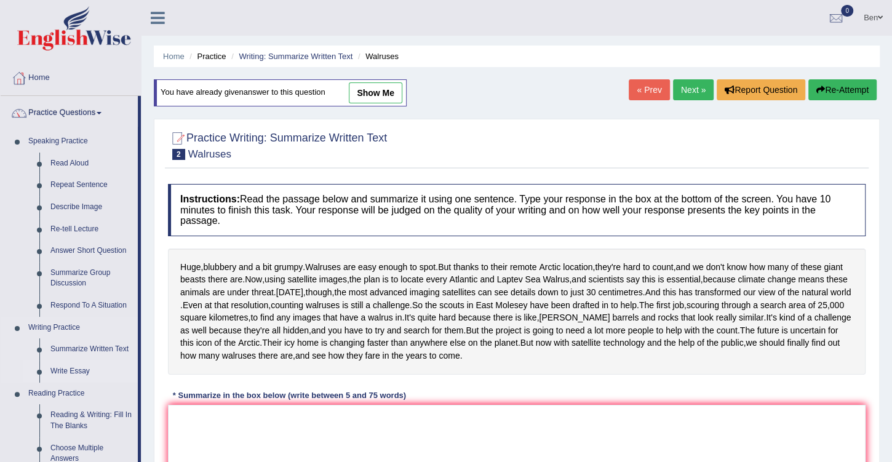
click at [82, 368] on link "Write Essay" at bounding box center [91, 371] width 93 height 22
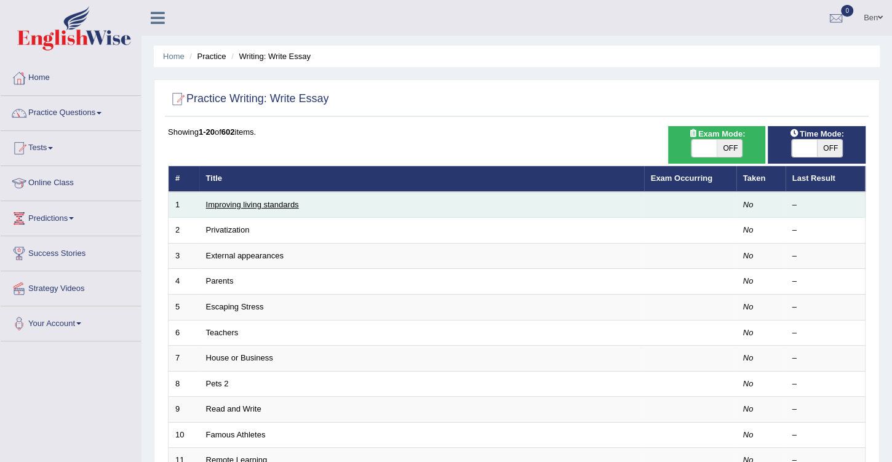
click at [274, 201] on link "Improving living standards" at bounding box center [252, 204] width 93 height 9
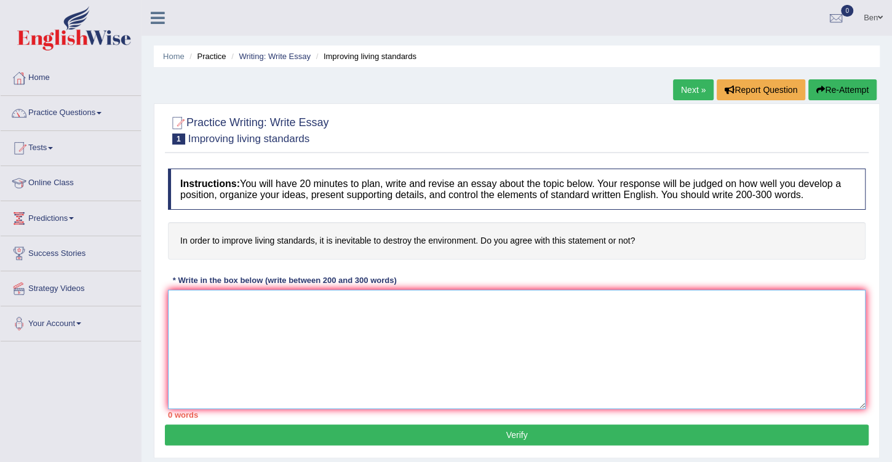
click at [313, 299] on textarea at bounding box center [517, 349] width 698 height 119
click at [51, 148] on link "Tests" at bounding box center [71, 146] width 140 height 31
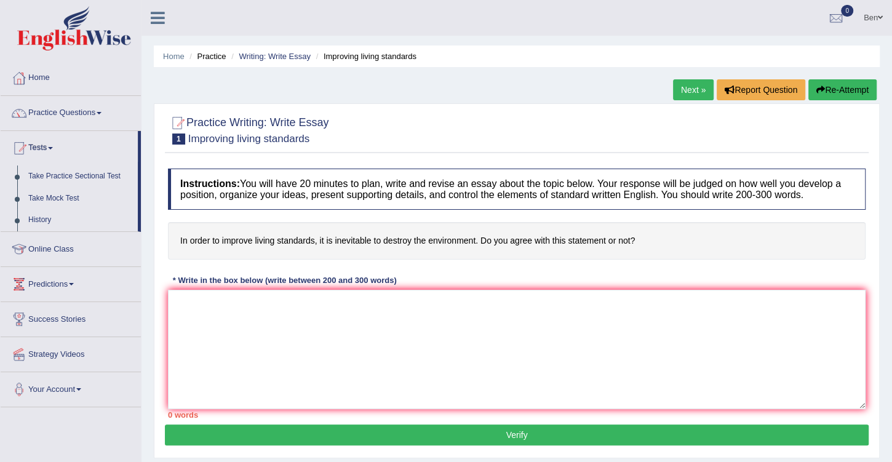
click at [51, 148] on link "Tests" at bounding box center [69, 146] width 137 height 31
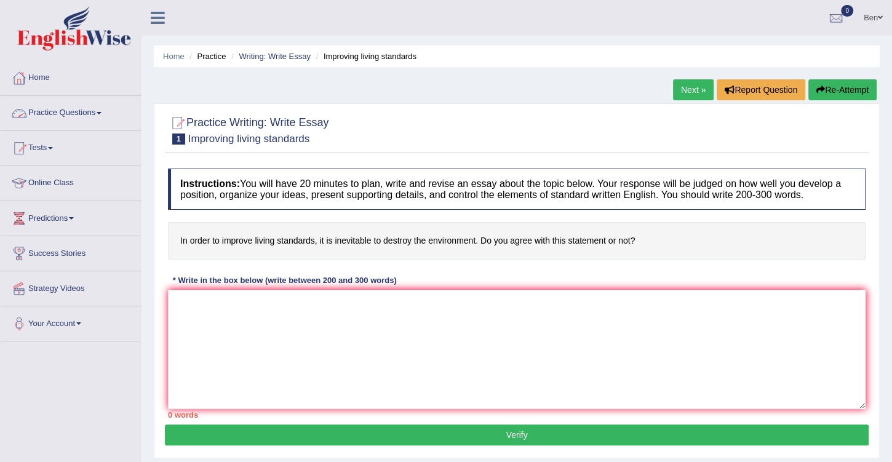
click at [102, 118] on link "Practice Questions" at bounding box center [71, 111] width 140 height 31
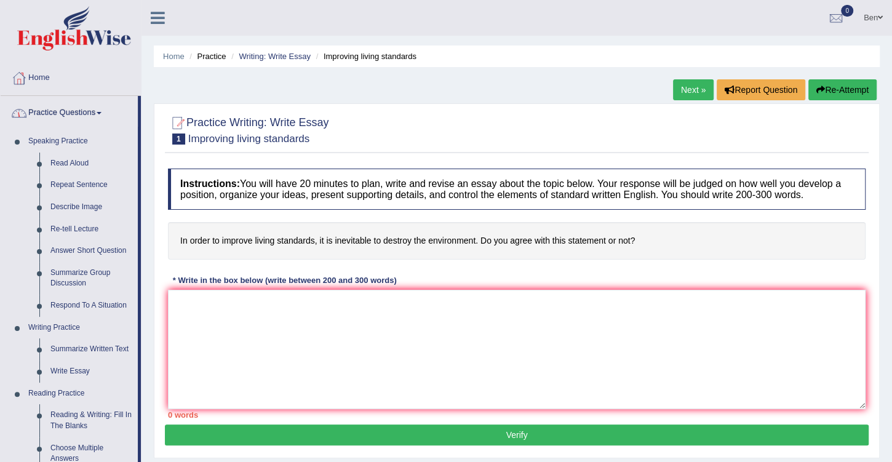
click at [101, 114] on link "Practice Questions" at bounding box center [69, 111] width 137 height 31
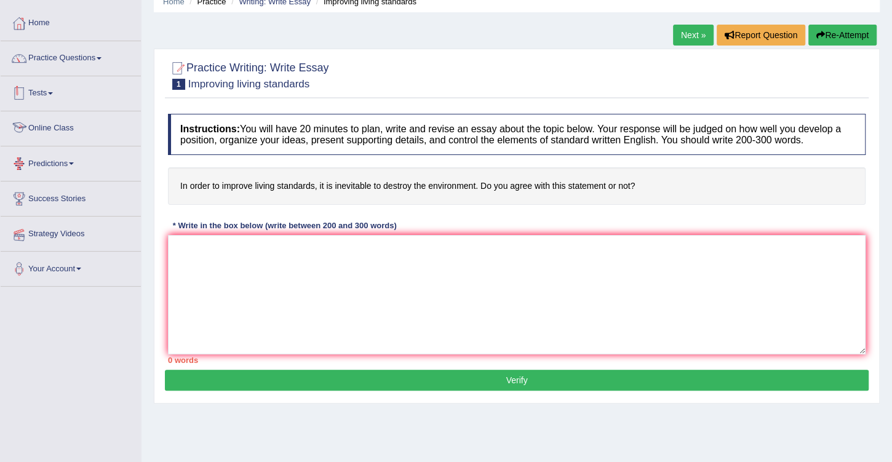
scroll to position [105, 0]
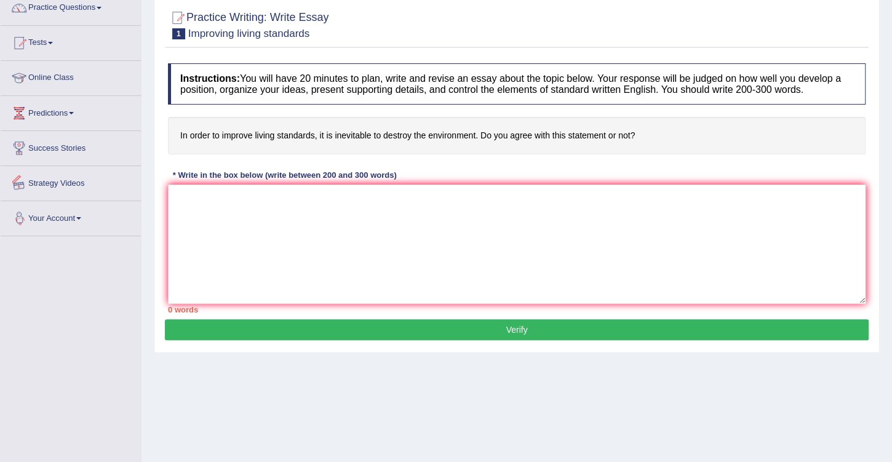
click at [81, 217] on span at bounding box center [78, 218] width 5 height 2
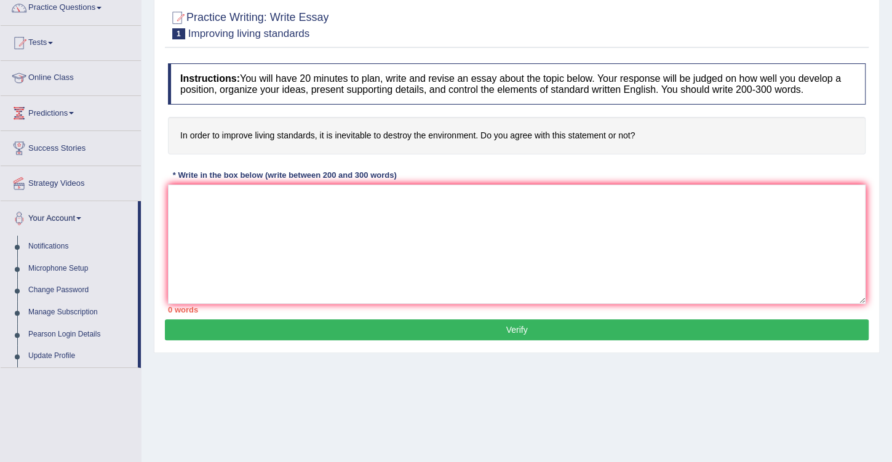
click at [81, 217] on span at bounding box center [78, 218] width 5 height 2
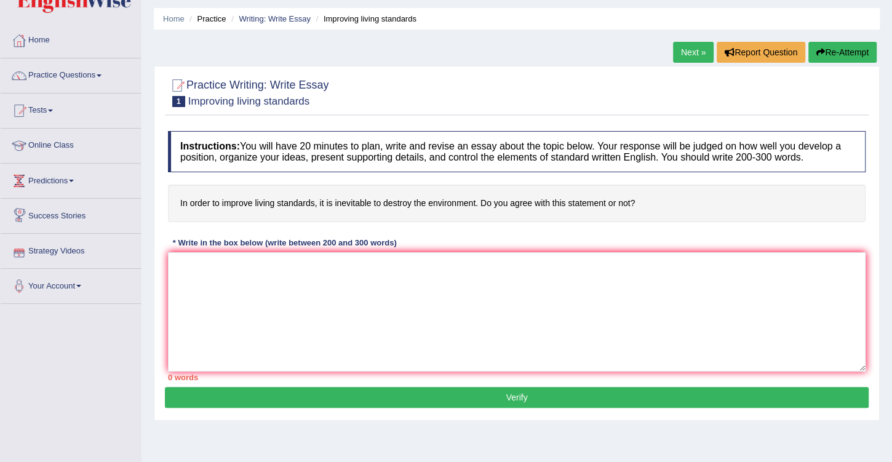
scroll to position [0, 0]
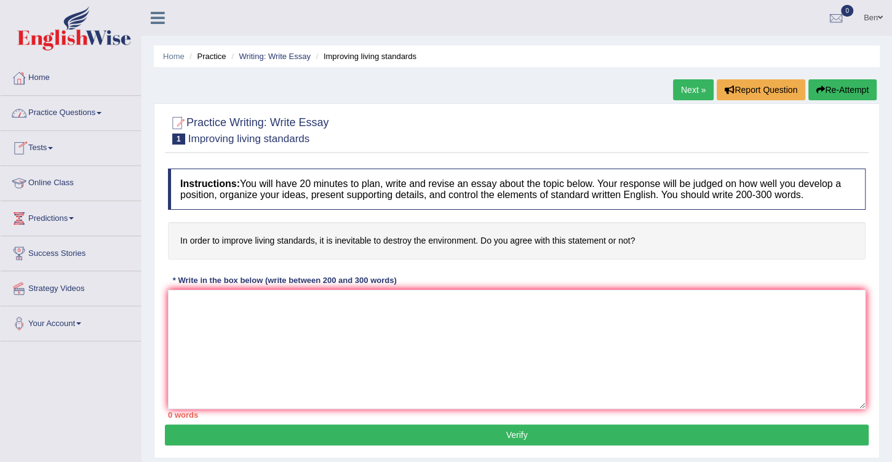
click at [44, 74] on link "Home" at bounding box center [71, 76] width 140 height 31
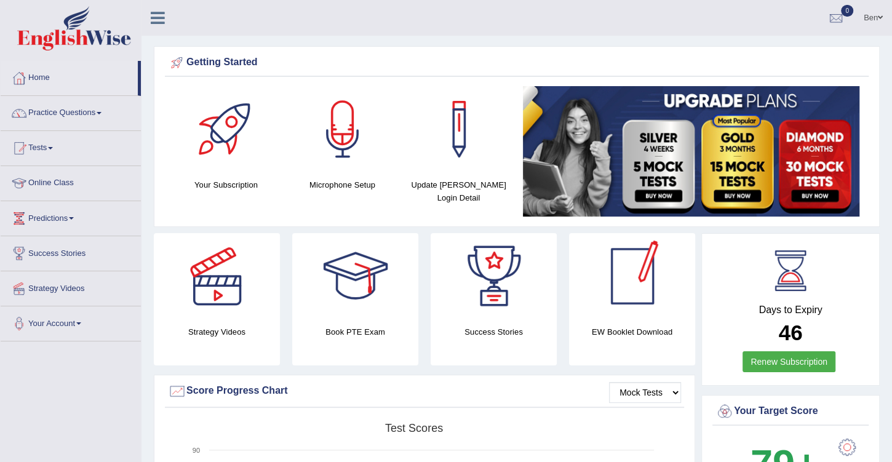
click at [616, 330] on h4 "EW Booklet Download" at bounding box center [632, 331] width 126 height 13
click at [632, 281] on div at bounding box center [632, 276] width 86 height 86
click at [71, 113] on link "Practice Questions" at bounding box center [71, 111] width 140 height 31
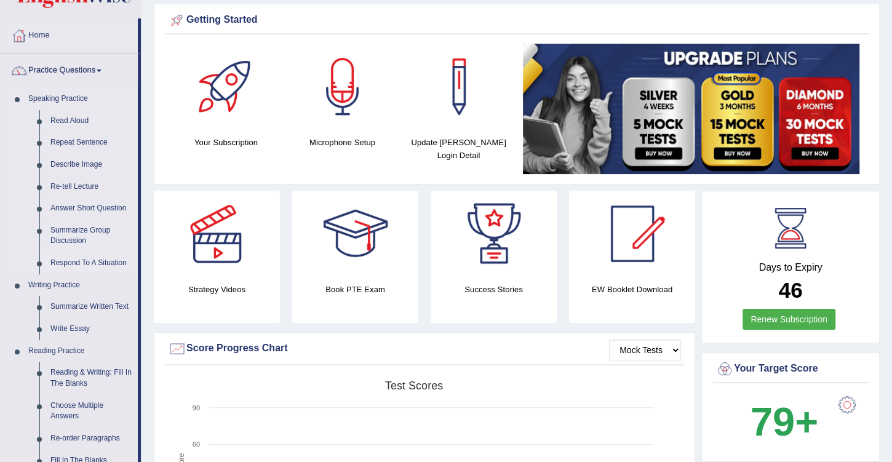
scroll to position [105, 0]
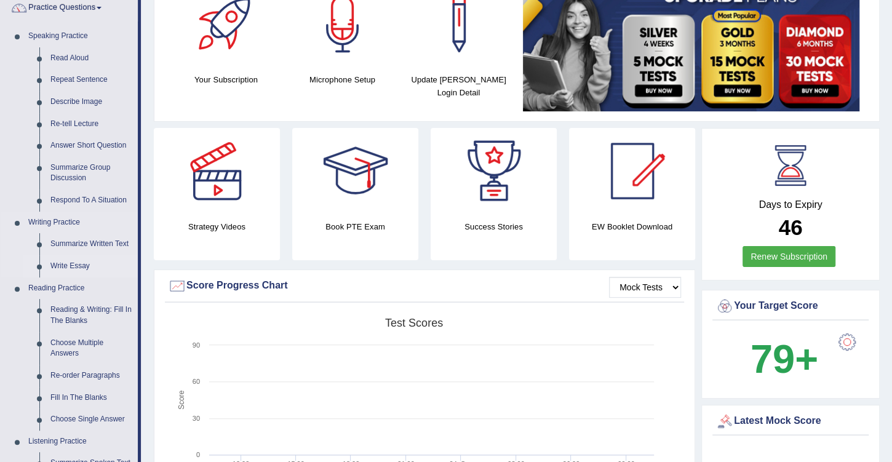
click at [75, 263] on link "Write Essay" at bounding box center [91, 266] width 93 height 22
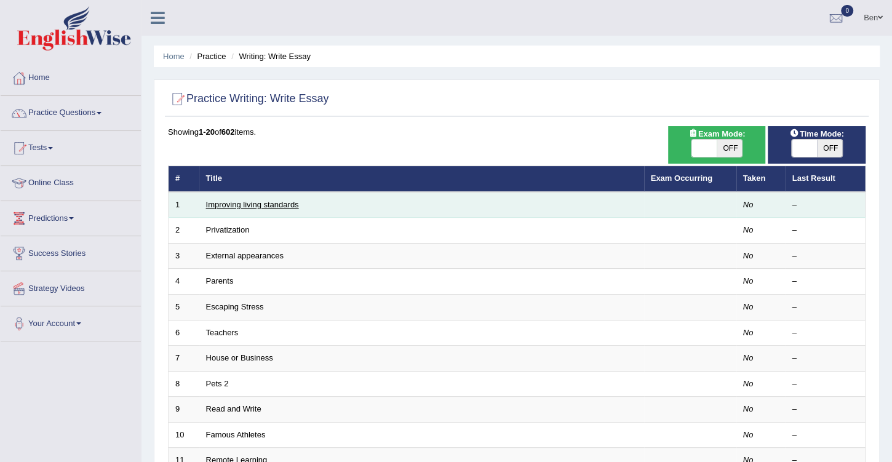
click at [261, 205] on link "Improving living standards" at bounding box center [252, 204] width 93 height 9
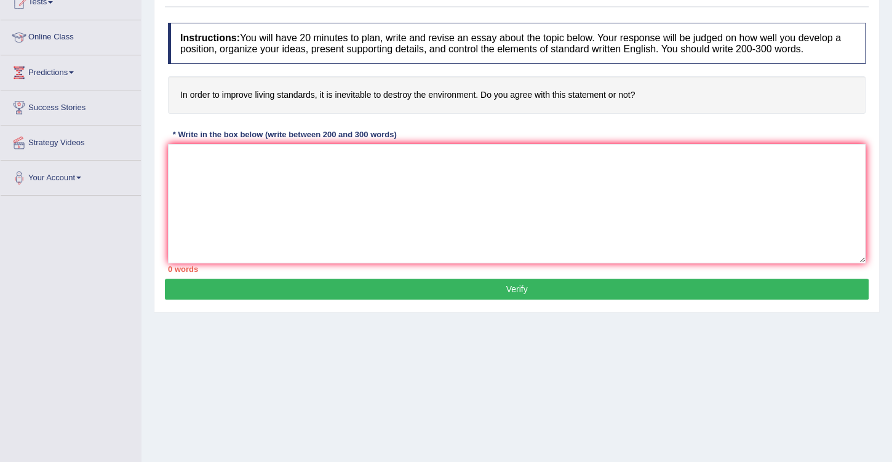
scroll to position [105, 0]
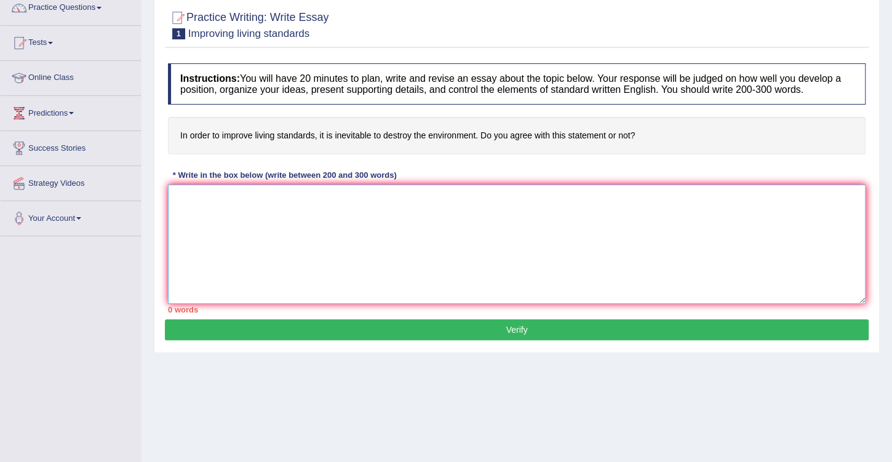
click at [259, 199] on textarea at bounding box center [517, 244] width 698 height 119
paste textarea "The increasing influence of (essay topic) on our lives has ignited numerous dis…"
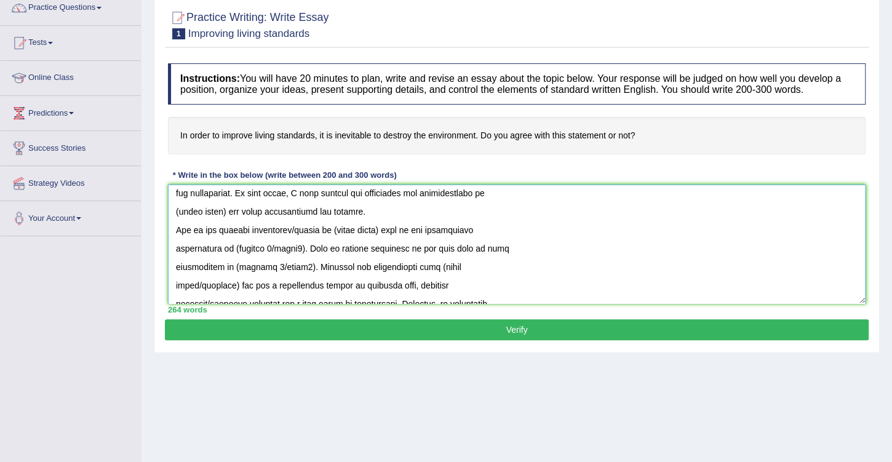
scroll to position [0, 0]
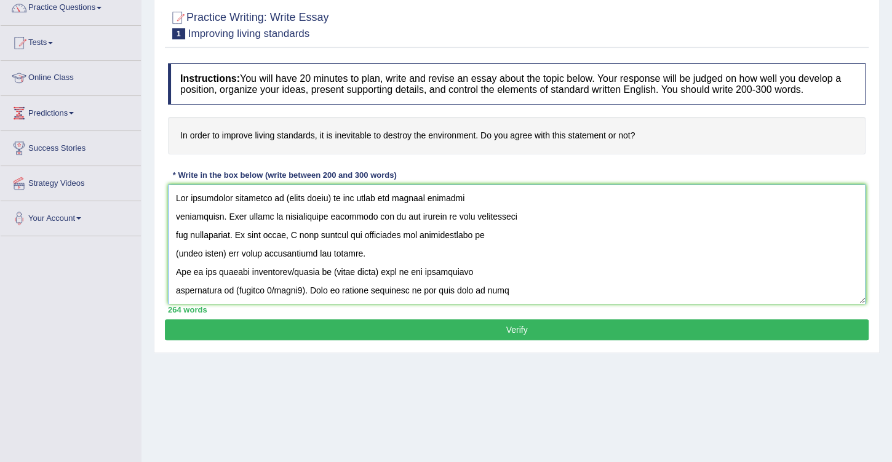
drag, startPoint x: 330, startPoint y: 197, endPoint x: 289, endPoint y: 197, distance: 40.6
click at [289, 197] on textarea at bounding box center [517, 244] width 698 height 119
click at [351, 204] on textarea at bounding box center [517, 244] width 698 height 119
drag, startPoint x: 281, startPoint y: 197, endPoint x: 375, endPoint y: 198, distance: 94.1
click at [375, 198] on textarea at bounding box center [517, 244] width 698 height 119
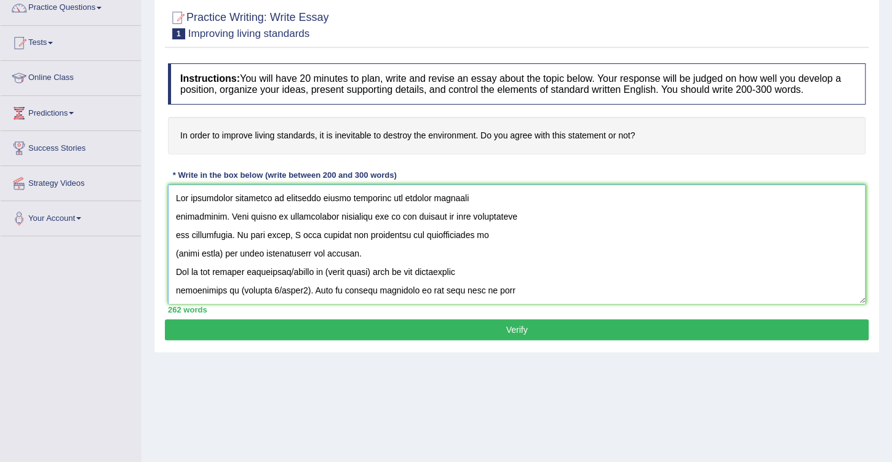
click at [410, 215] on textarea at bounding box center [517, 244] width 698 height 119
drag, startPoint x: 226, startPoint y: 253, endPoint x: 177, endPoint y: 250, distance: 48.7
click at [177, 250] on textarea at bounding box center [517, 244] width 698 height 119
click at [180, 250] on textarea at bounding box center [517, 244] width 698 height 119
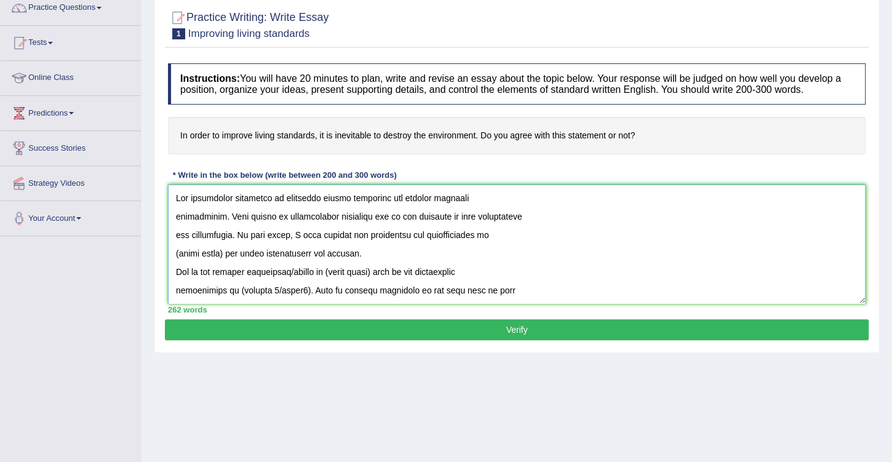
click at [180, 250] on textarea at bounding box center [517, 244] width 698 height 119
click at [227, 264] on textarea at bounding box center [517, 244] width 698 height 119
drag, startPoint x: 225, startPoint y: 251, endPoint x: 175, endPoint y: 252, distance: 49.8
click at [175, 252] on textarea at bounding box center [517, 244] width 698 height 119
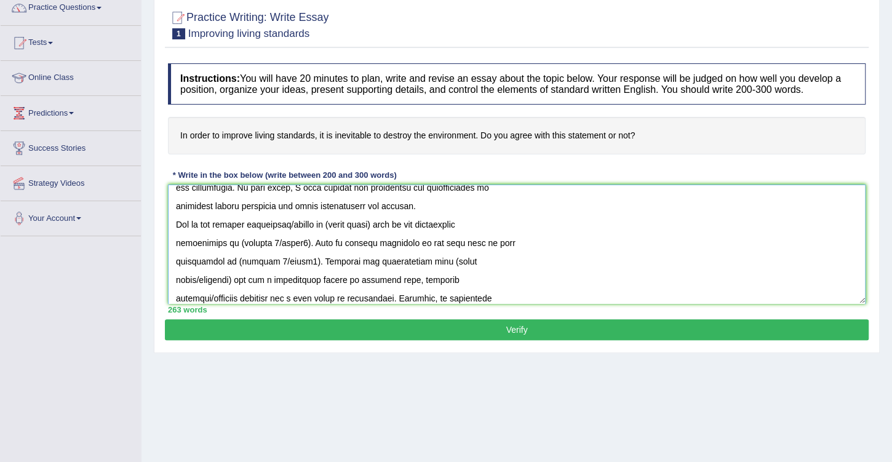
scroll to position [35, 0]
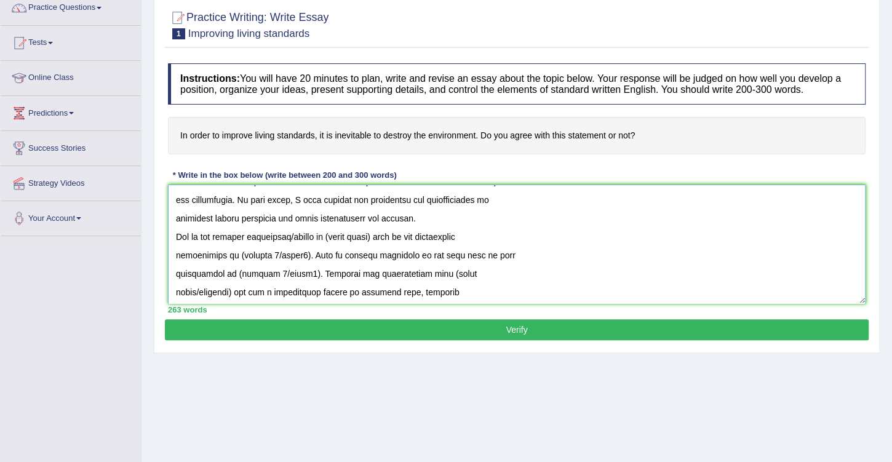
click at [324, 234] on textarea at bounding box center [517, 244] width 698 height 119
drag, startPoint x: 353, startPoint y: 235, endPoint x: 304, endPoint y: 235, distance: 49.2
click at [304, 235] on textarea at bounding box center [517, 244] width 698 height 119
click at [345, 234] on textarea at bounding box center [517, 244] width 698 height 119
click at [209, 253] on textarea at bounding box center [517, 244] width 698 height 119
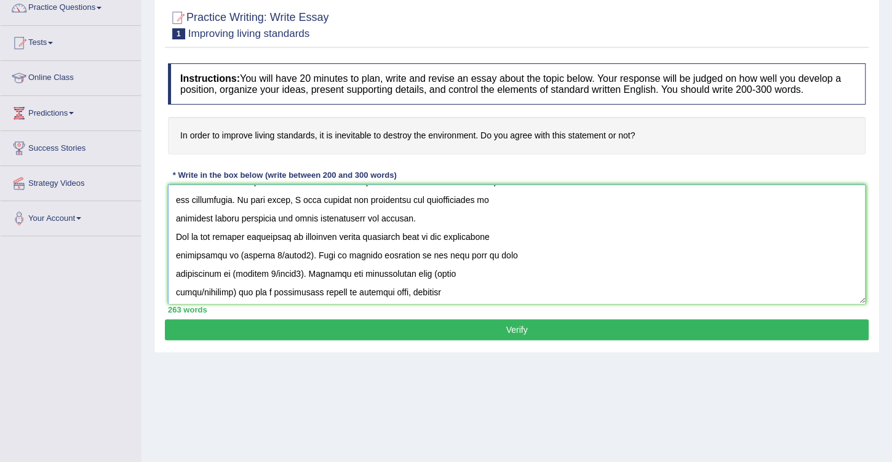
click at [209, 253] on textarea at bounding box center [517, 244] width 698 height 119
click at [198, 258] on textarea at bounding box center [517, 244] width 698 height 119
drag, startPoint x: 241, startPoint y: 253, endPoint x: 310, endPoint y: 255, distance: 69.5
click at [310, 255] on textarea at bounding box center [517, 244] width 698 height 119
drag, startPoint x: 230, startPoint y: 271, endPoint x: 301, endPoint y: 275, distance: 70.8
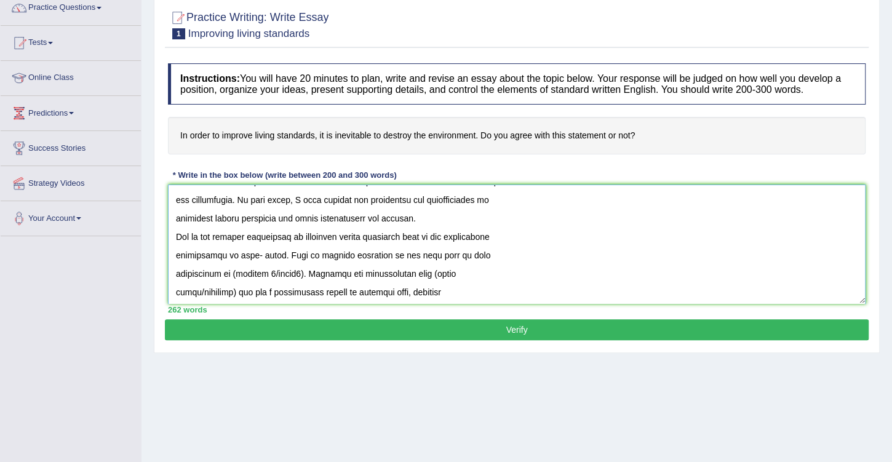
click at [301, 275] on textarea at bounding box center [517, 244] width 698 height 119
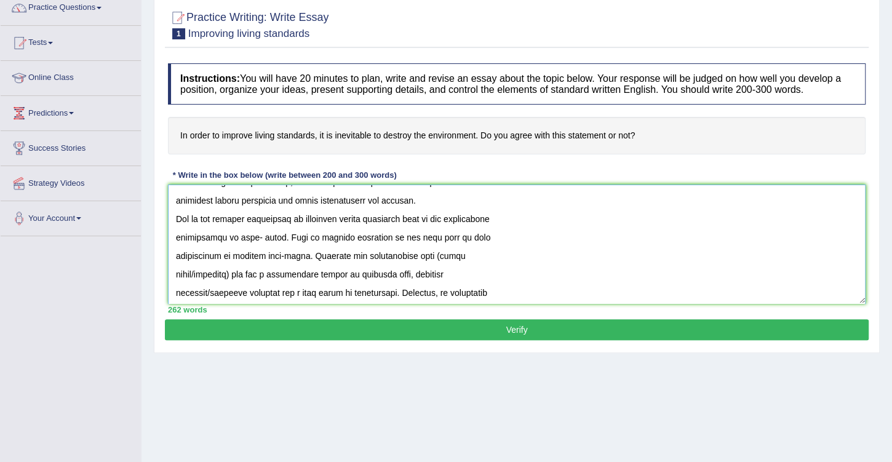
scroll to position [70, 0]
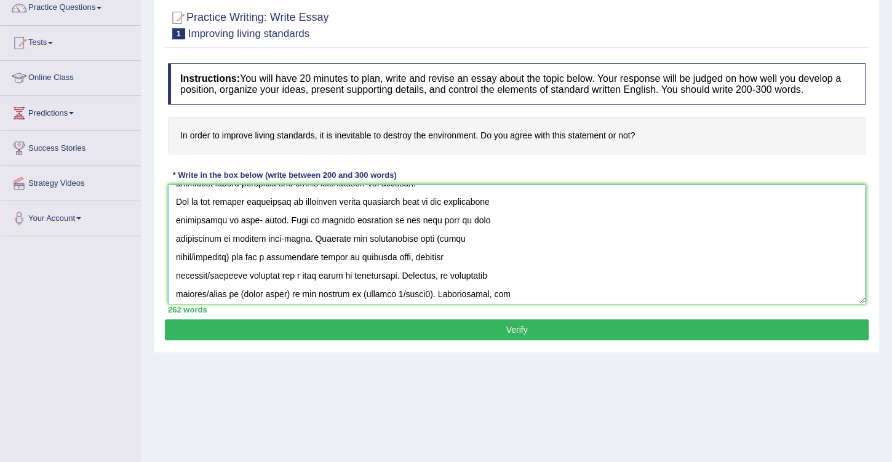
drag, startPoint x: 430, startPoint y: 236, endPoint x: 237, endPoint y: 258, distance: 193.8
click at [237, 258] on textarea at bounding box center [517, 244] width 698 height 119
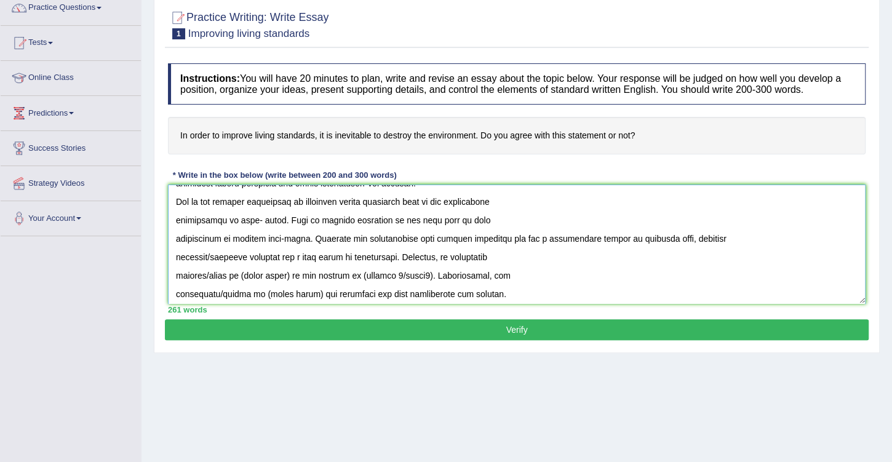
click at [241, 256] on textarea at bounding box center [517, 244] width 698 height 119
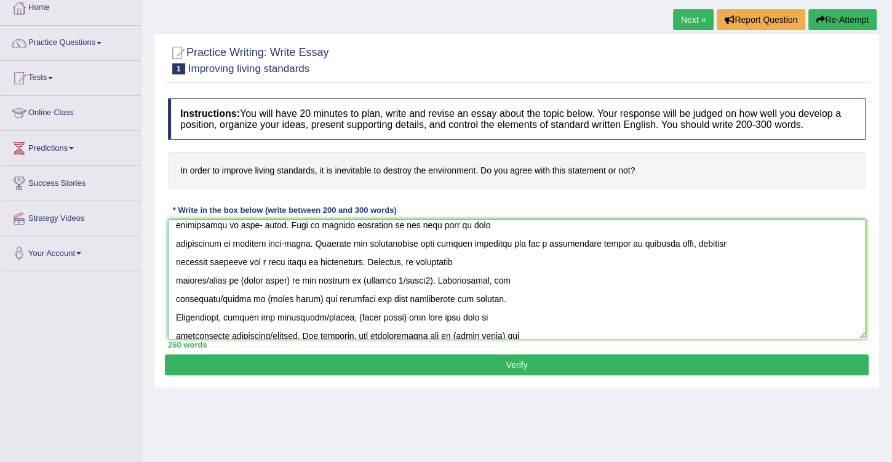
scroll to position [105, 0]
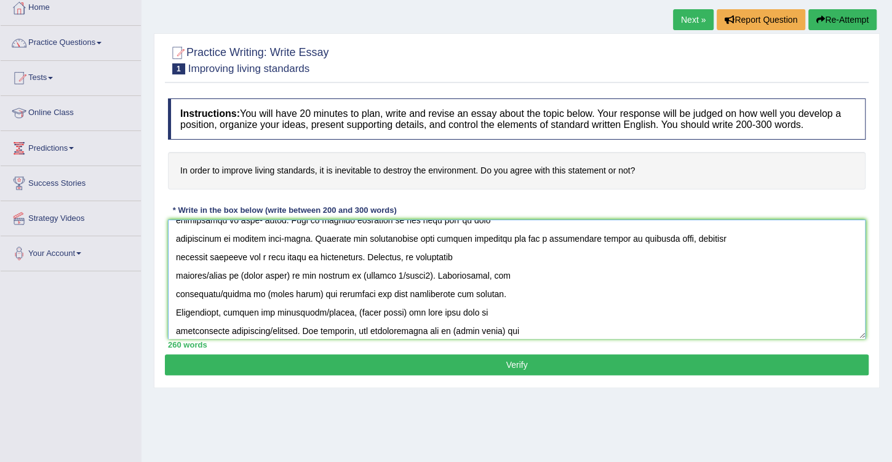
click at [228, 274] on textarea at bounding box center [517, 279] width 698 height 119
drag, startPoint x: 263, startPoint y: 274, endPoint x: 213, endPoint y: 274, distance: 50.4
click at [213, 274] on textarea at bounding box center [517, 279] width 698 height 119
drag, startPoint x: 375, startPoint y: 274, endPoint x: 439, endPoint y: 277, distance: 63.4
click at [439, 277] on textarea at bounding box center [517, 279] width 698 height 119
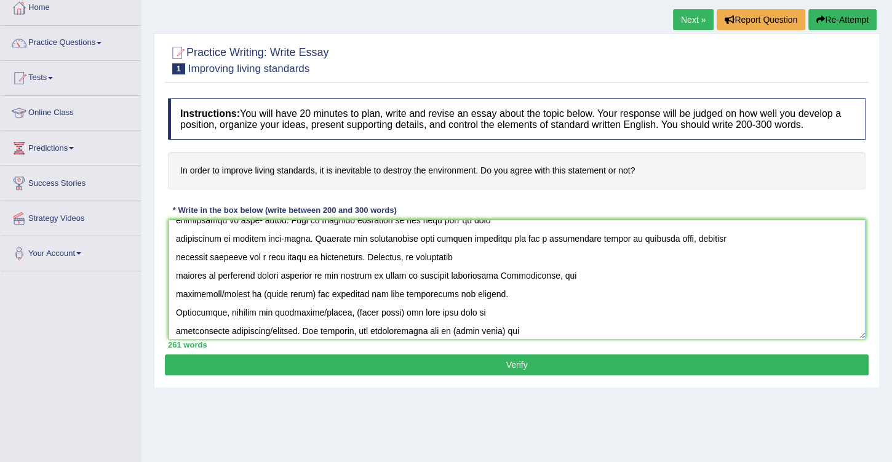
click at [376, 273] on textarea at bounding box center [517, 279] width 698 height 119
click at [559, 272] on textarea at bounding box center [517, 279] width 698 height 119
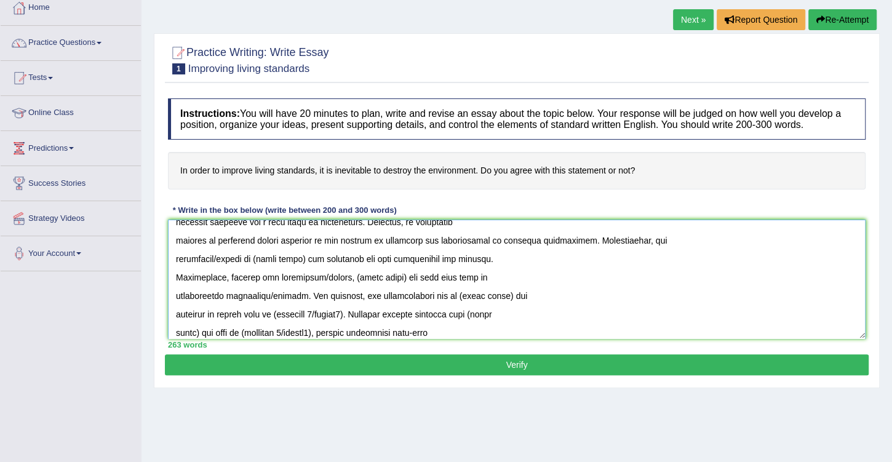
drag, startPoint x: 260, startPoint y: 258, endPoint x: 220, endPoint y: 260, distance: 40.0
click at [220, 260] on textarea at bounding box center [517, 279] width 698 height 119
drag, startPoint x: 258, startPoint y: 257, endPoint x: 222, endPoint y: 258, distance: 36.3
click at [222, 258] on textarea at bounding box center [517, 279] width 698 height 119
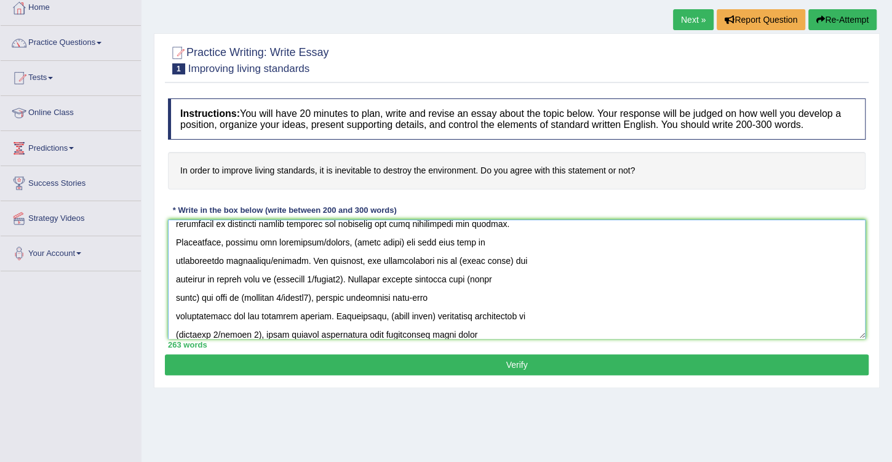
scroll to position [175, 0]
drag, startPoint x: 345, startPoint y: 241, endPoint x: 314, endPoint y: 242, distance: 31.4
click at [314, 242] on textarea at bounding box center [517, 279] width 698 height 119
drag, startPoint x: 365, startPoint y: 241, endPoint x: 316, endPoint y: 241, distance: 49.8
click at [316, 241] on textarea at bounding box center [517, 279] width 698 height 119
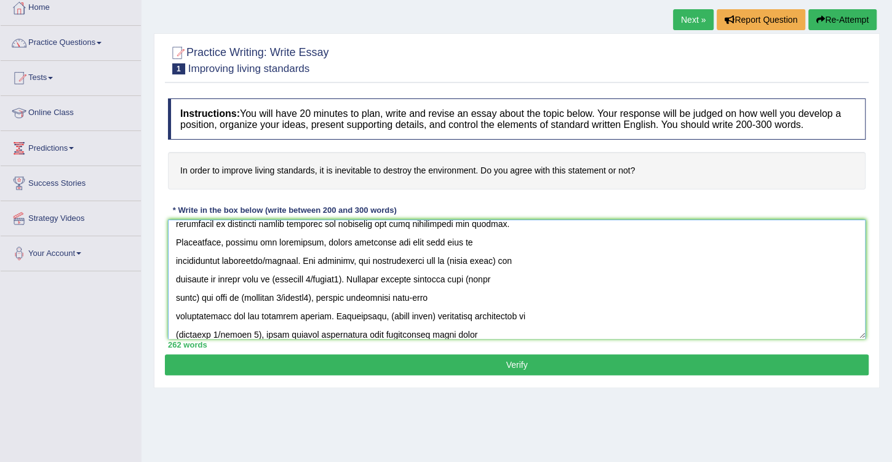
drag, startPoint x: 298, startPoint y: 258, endPoint x: 268, endPoint y: 255, distance: 30.3
click at [268, 255] on textarea at bounding box center [517, 279] width 698 height 119
click at [443, 259] on textarea at bounding box center [517, 279] width 698 height 119
drag, startPoint x: 465, startPoint y: 259, endPoint x: 416, endPoint y: 259, distance: 48.6
click at [416, 259] on textarea at bounding box center [517, 279] width 698 height 119
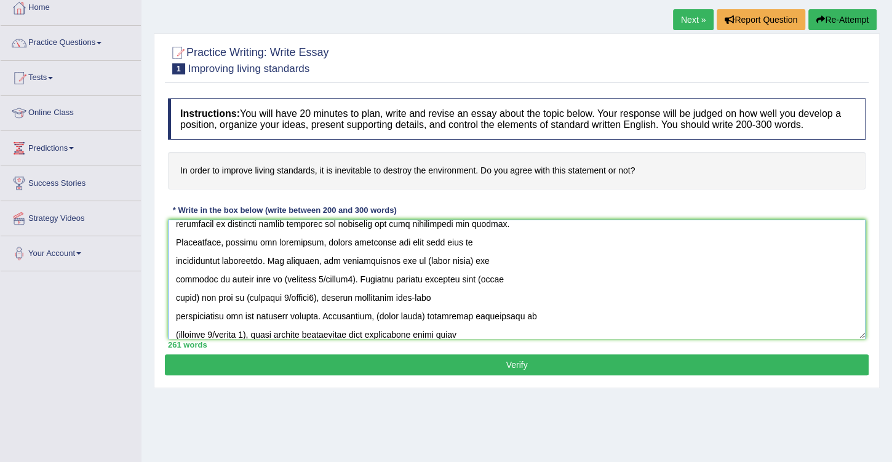
click at [372, 258] on textarea at bounding box center [517, 279] width 698 height 119
drag, startPoint x: 471, startPoint y: 260, endPoint x: 424, endPoint y: 258, distance: 47.4
click at [424, 258] on textarea at bounding box center [517, 279] width 698 height 119
drag, startPoint x: 277, startPoint y: 278, endPoint x: 357, endPoint y: 279, distance: 80.0
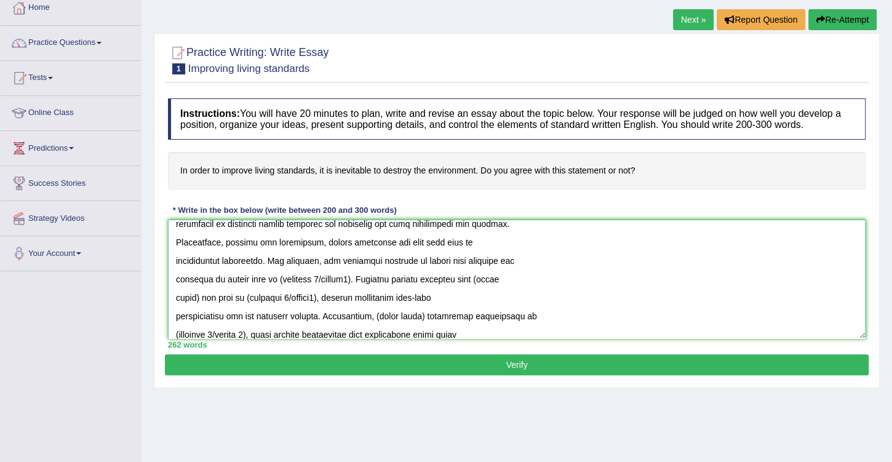
click at [357, 279] on textarea at bounding box center [517, 279] width 698 height 119
click at [335, 277] on textarea at bounding box center [517, 279] width 698 height 119
click at [375, 277] on textarea at bounding box center [517, 279] width 698 height 119
click at [374, 277] on textarea at bounding box center [517, 279] width 698 height 119
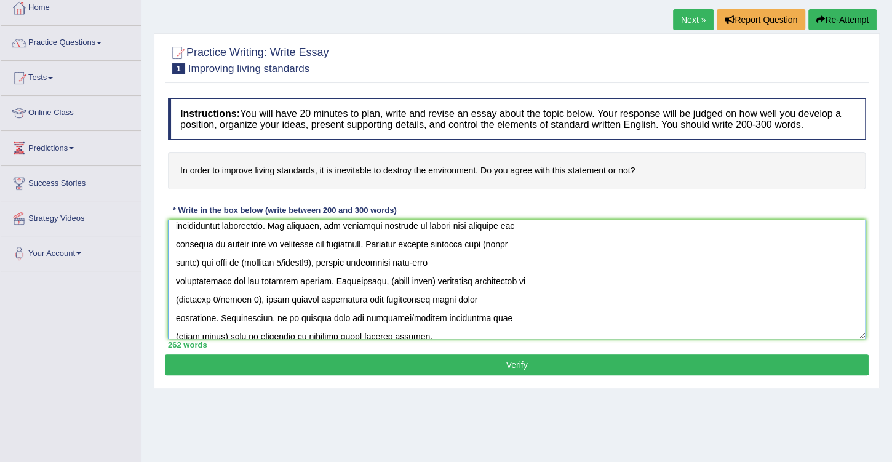
drag, startPoint x: 501, startPoint y: 241, endPoint x: 523, endPoint y: 245, distance: 22.5
click at [523, 245] on textarea at bounding box center [517, 279] width 698 height 119
click at [198, 260] on textarea at bounding box center [517, 279] width 698 height 119
drag, startPoint x: 221, startPoint y: 260, endPoint x: 301, endPoint y: 261, distance: 80.0
click at [301, 261] on textarea at bounding box center [517, 279] width 698 height 119
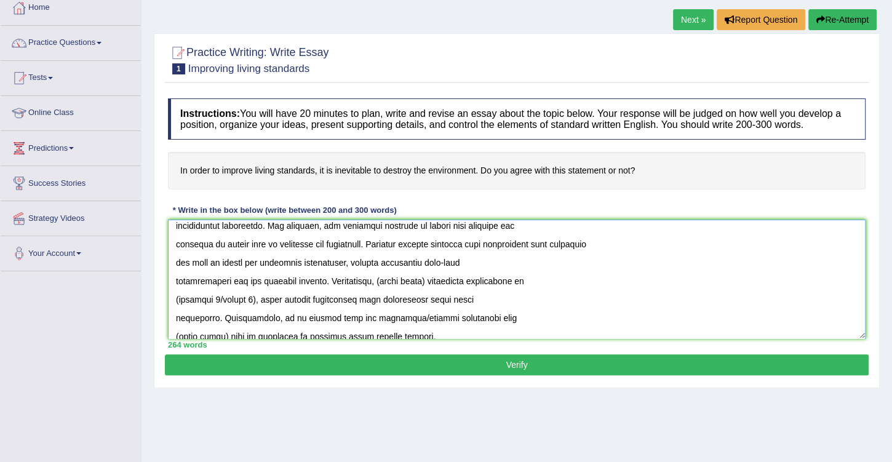
scroll to position [246, 0]
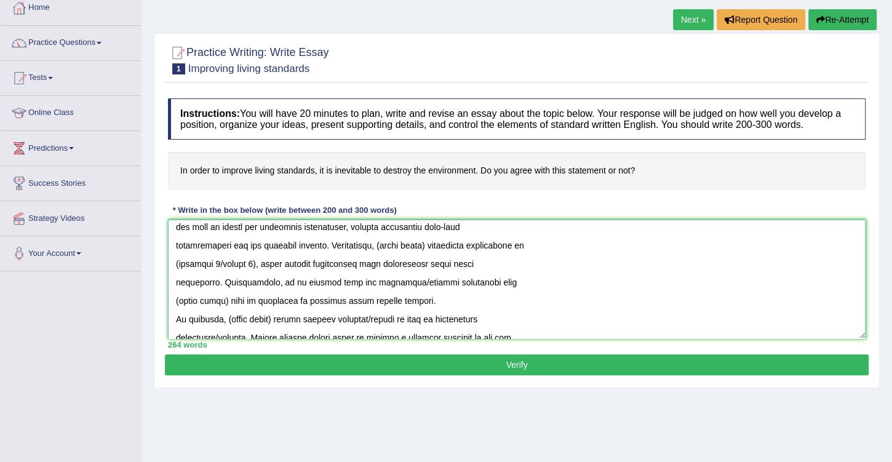
drag, startPoint x: 420, startPoint y: 244, endPoint x: 372, endPoint y: 244, distance: 48.6
click at [372, 244] on textarea at bounding box center [517, 279] width 698 height 119
drag, startPoint x: 582, startPoint y: 244, endPoint x: 592, endPoint y: 252, distance: 12.7
click at [583, 244] on textarea at bounding box center [517, 279] width 698 height 119
drag, startPoint x: 257, startPoint y: 261, endPoint x: 176, endPoint y: 262, distance: 81.2
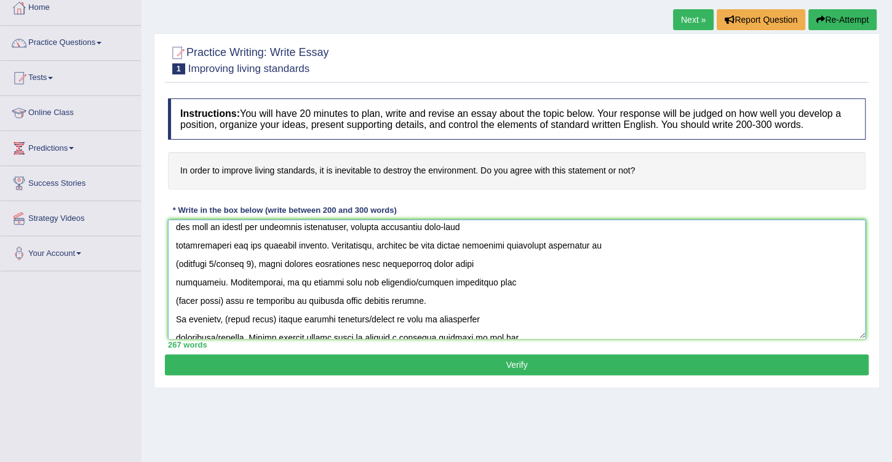
click at [176, 262] on textarea at bounding box center [517, 279] width 698 height 119
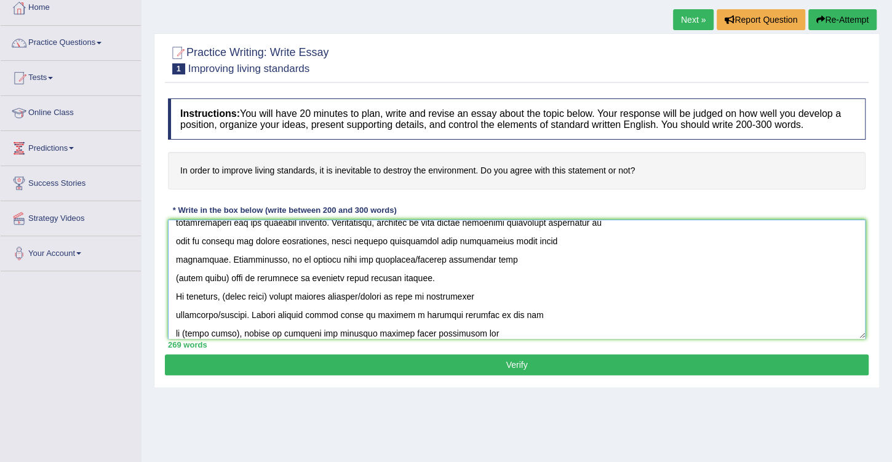
scroll to position [281, 0]
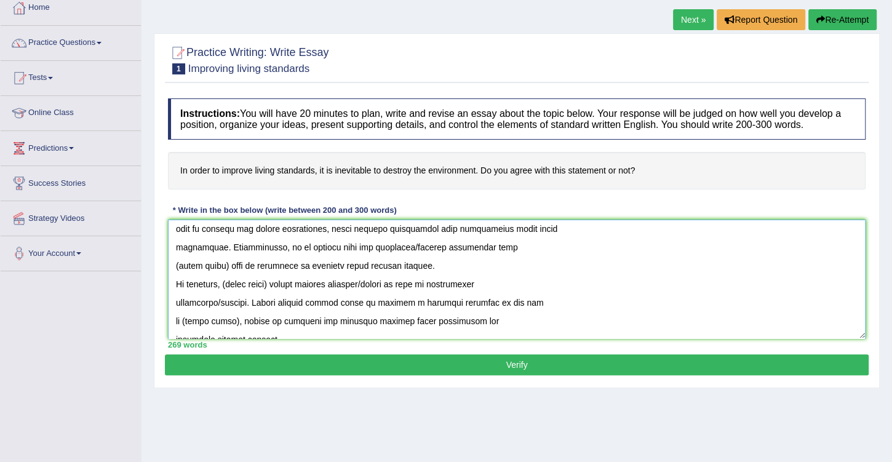
drag, startPoint x: 420, startPoint y: 246, endPoint x: 389, endPoint y: 246, distance: 30.8
click at [389, 246] on textarea at bounding box center [517, 279] width 698 height 119
drag, startPoint x: 226, startPoint y: 265, endPoint x: 177, endPoint y: 266, distance: 49.2
click at [177, 266] on textarea at bounding box center [517, 279] width 698 height 119
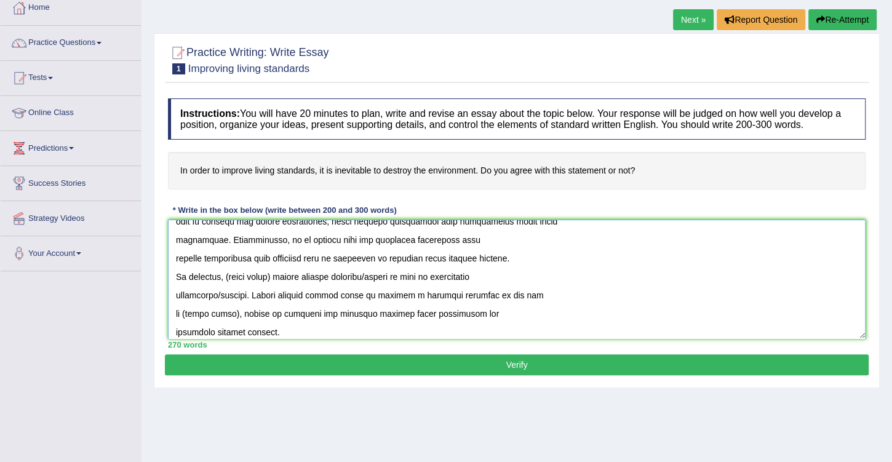
scroll to position [295, 0]
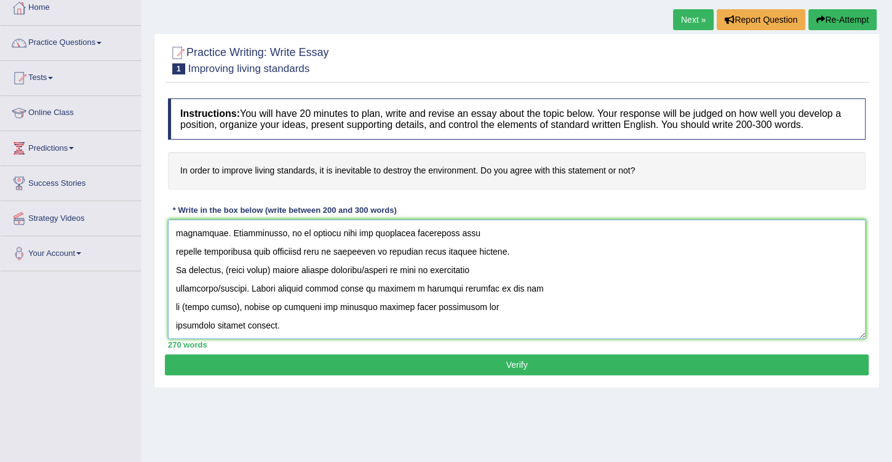
drag, startPoint x: 274, startPoint y: 269, endPoint x: 226, endPoint y: 271, distance: 48.0
click at [226, 271] on textarea at bounding box center [517, 279] width 698 height 119
click at [424, 270] on textarea at bounding box center [517, 279] width 698 height 119
drag, startPoint x: 515, startPoint y: 269, endPoint x: 485, endPoint y: 268, distance: 30.2
click at [485, 268] on textarea at bounding box center [517, 279] width 698 height 119
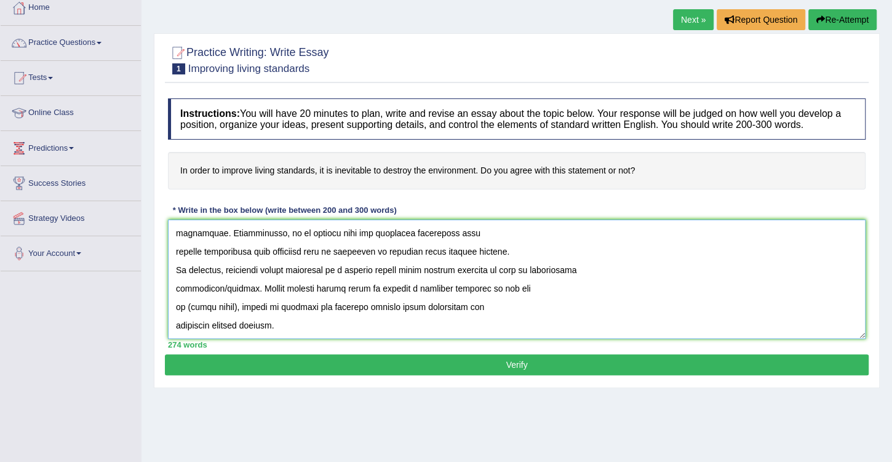
drag, startPoint x: 246, startPoint y: 287, endPoint x: 217, endPoint y: 285, distance: 29.6
click at [217, 285] on textarea at bounding box center [517, 279] width 698 height 119
drag, startPoint x: 234, startPoint y: 305, endPoint x: 225, endPoint y: 306, distance: 9.2
click at [225, 306] on textarea at bounding box center [517, 279] width 698 height 119
click at [488, 290] on textarea at bounding box center [517, 279] width 698 height 119
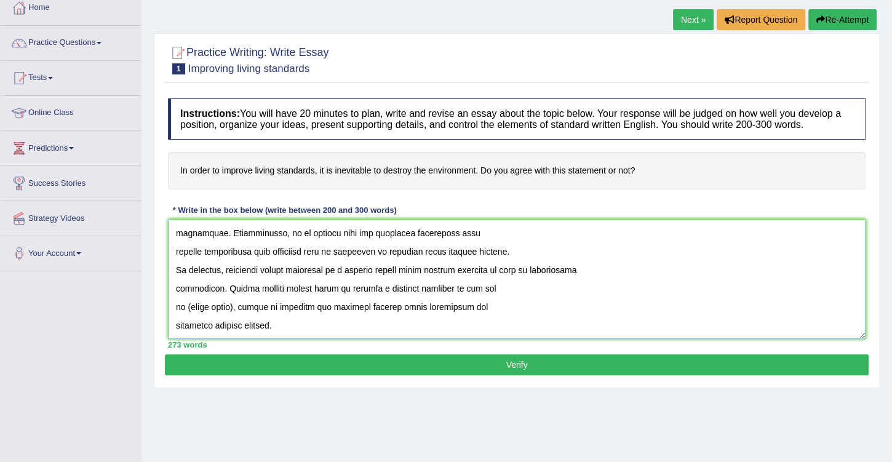
drag, startPoint x: 471, startPoint y: 287, endPoint x: 234, endPoint y: 303, distance: 237.4
click at [234, 303] on textarea at bounding box center [517, 279] width 698 height 119
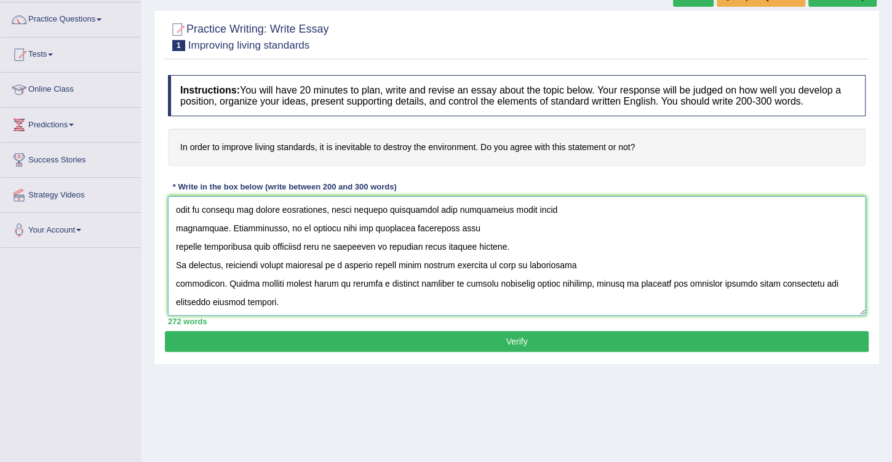
scroll to position [105, 0]
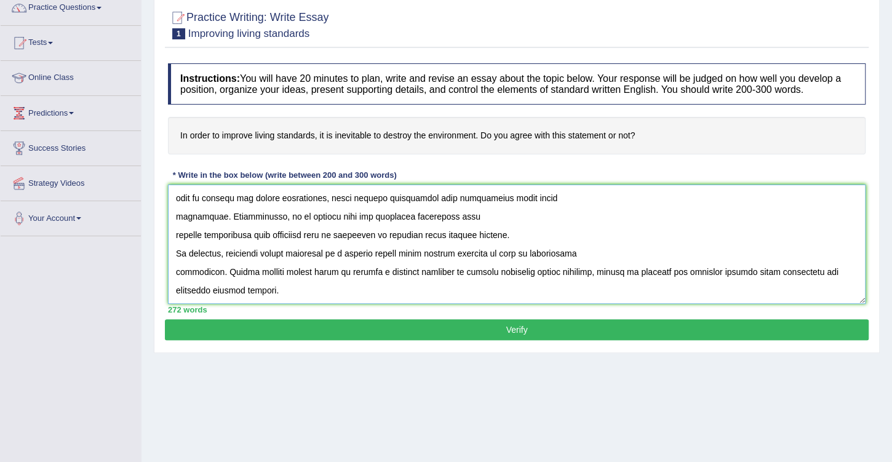
click at [295, 289] on textarea at bounding box center [517, 244] width 698 height 119
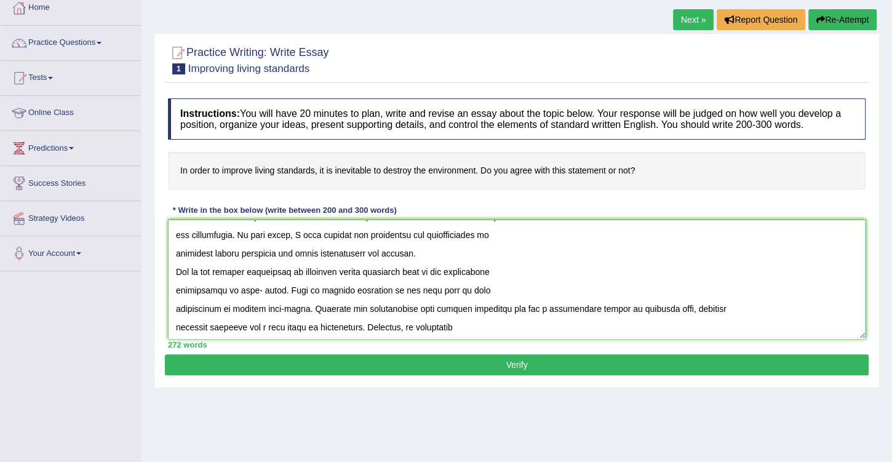
scroll to position [70, 0]
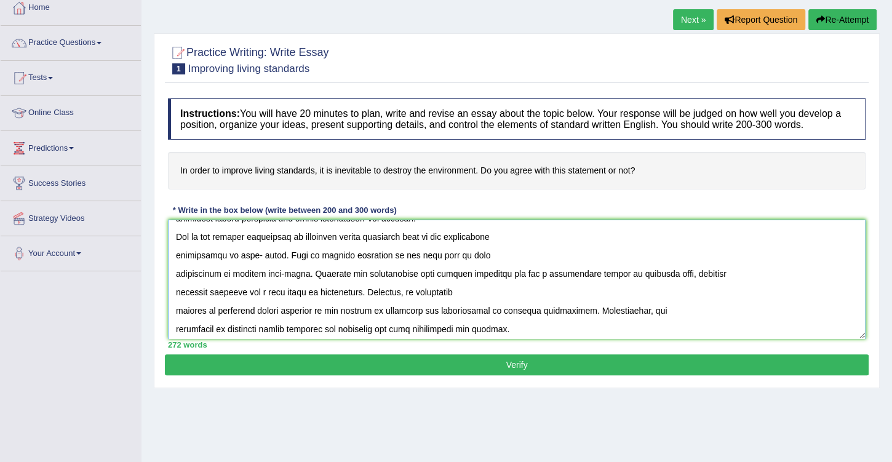
click at [239, 251] on textarea at bounding box center [517, 279] width 698 height 119
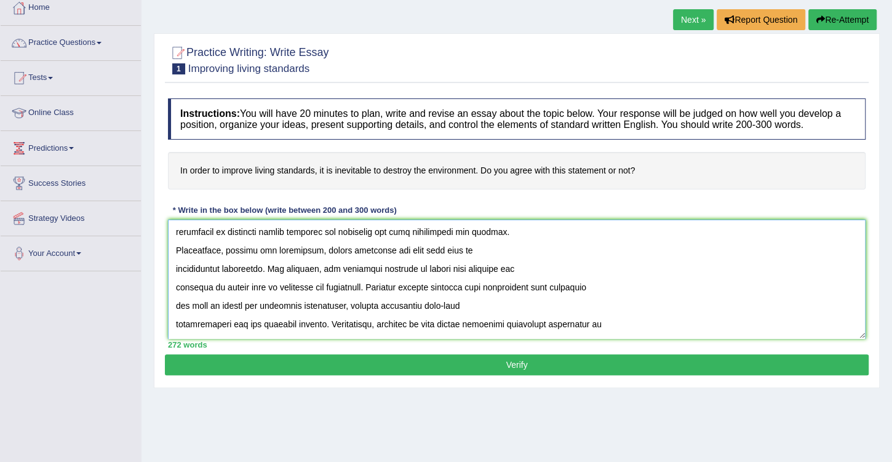
scroll to position [175, 0]
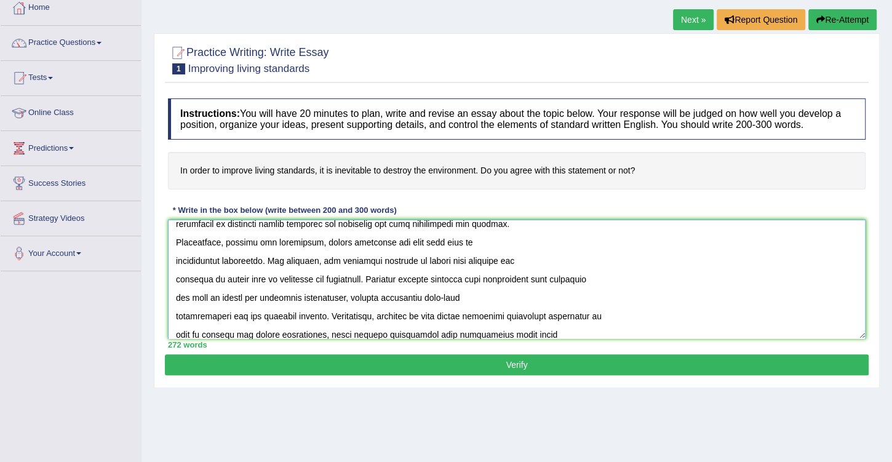
click at [373, 279] on textarea at bounding box center [517, 279] width 698 height 119
click at [503, 258] on textarea at bounding box center [517, 279] width 698 height 119
click at [627, 259] on textarea at bounding box center [517, 279] width 698 height 119
paste textarea "ssion"
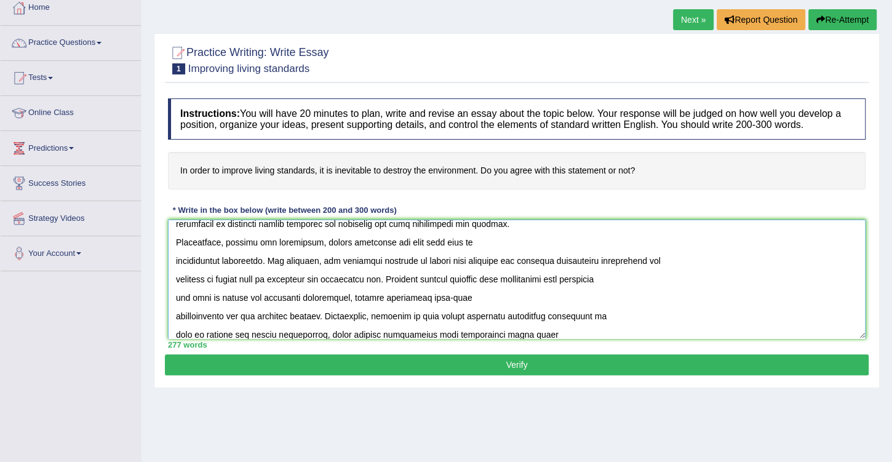
click at [667, 260] on textarea at bounding box center [517, 279] width 698 height 119
click at [335, 276] on textarea at bounding box center [517, 279] width 698 height 119
click at [375, 278] on textarea at bounding box center [517, 279] width 698 height 119
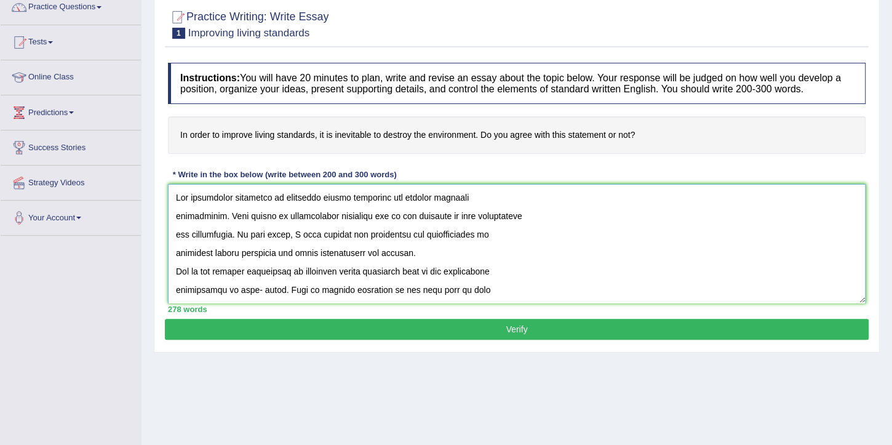
scroll to position [105, 0]
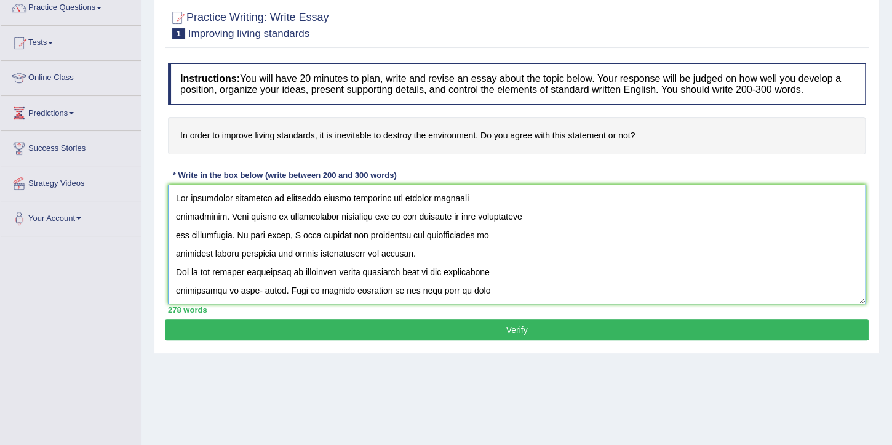
click at [175, 214] on textarea at bounding box center [517, 244] width 698 height 119
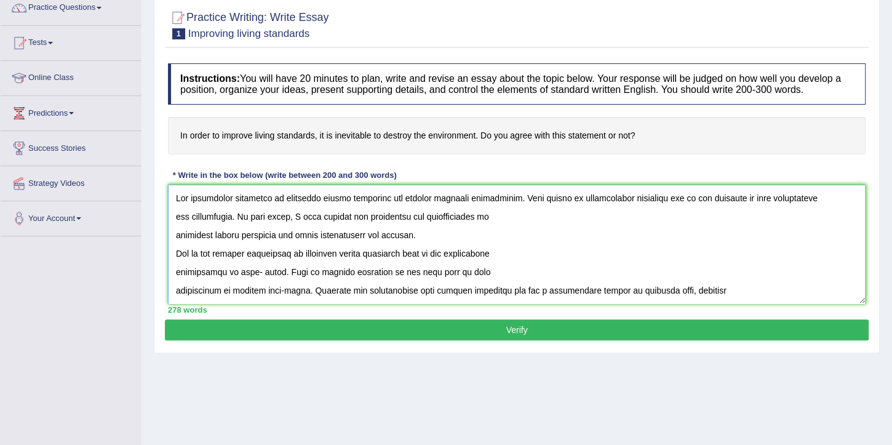
click at [175, 233] on textarea at bounding box center [517, 244] width 698 height 119
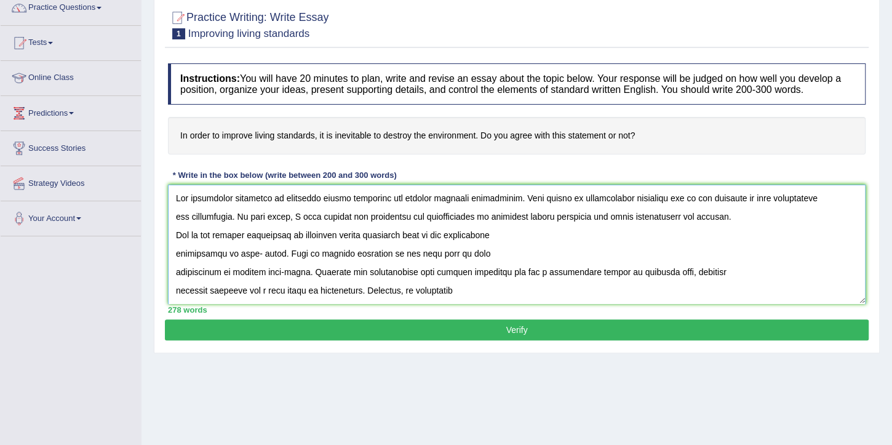
click at [175, 233] on textarea at bounding box center [517, 244] width 698 height 119
click at [175, 252] on textarea at bounding box center [517, 244] width 698 height 119
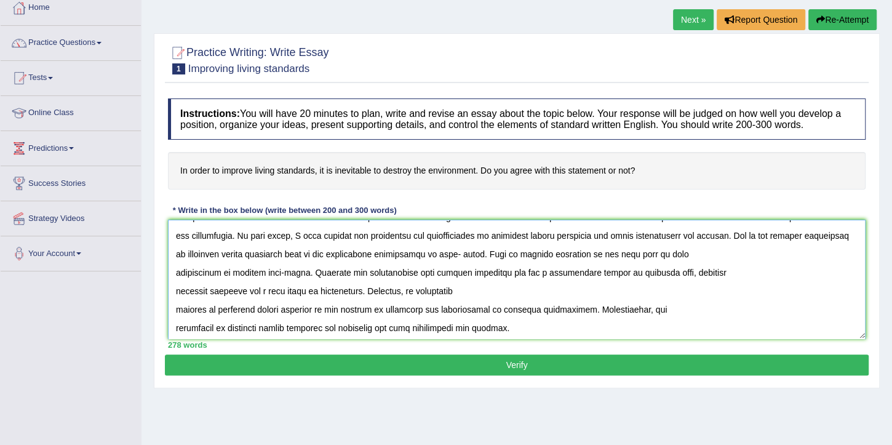
scroll to position [0, 0]
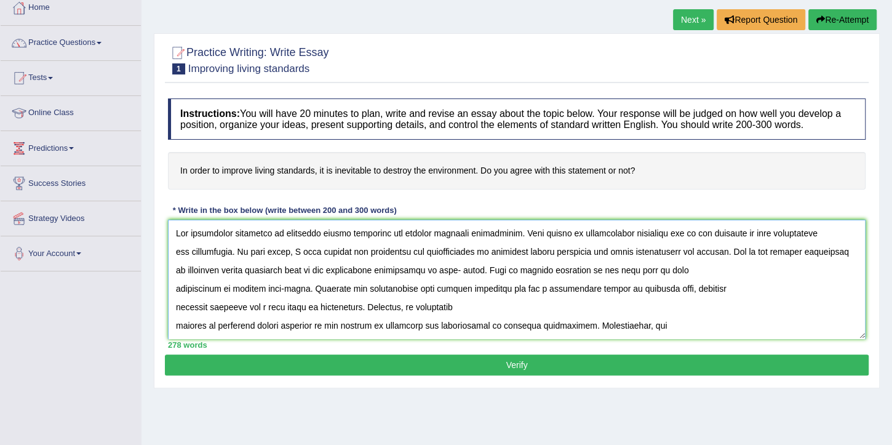
click at [728, 249] on textarea at bounding box center [517, 279] width 698 height 119
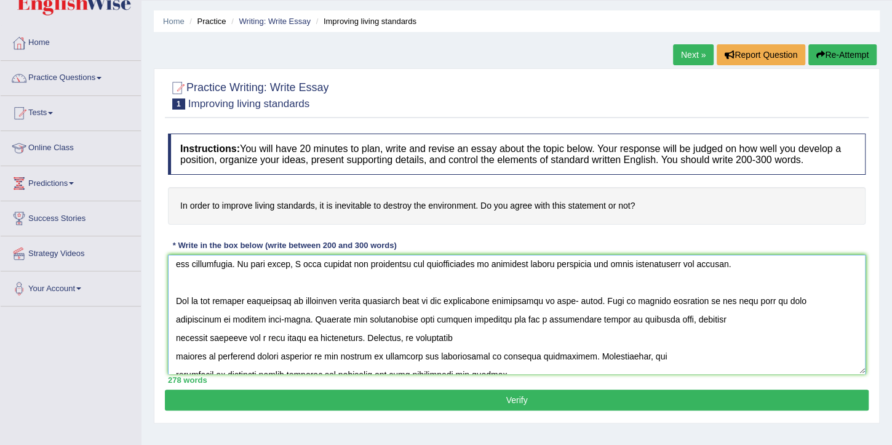
scroll to position [35, 0]
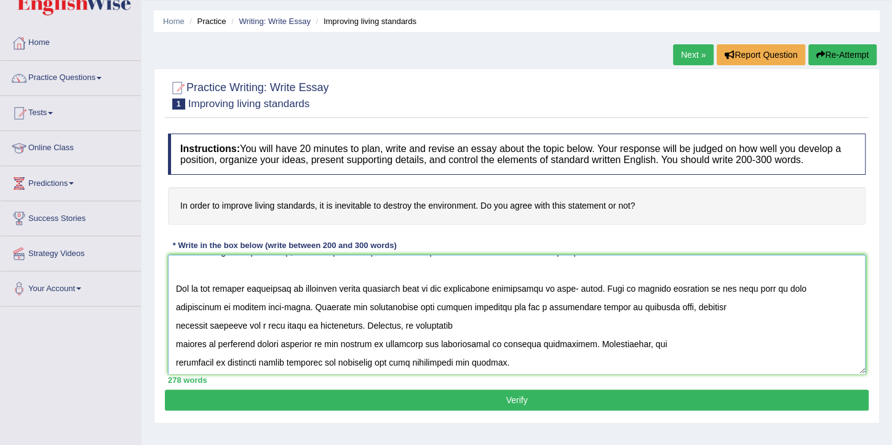
click at [567, 285] on textarea at bounding box center [517, 314] width 698 height 119
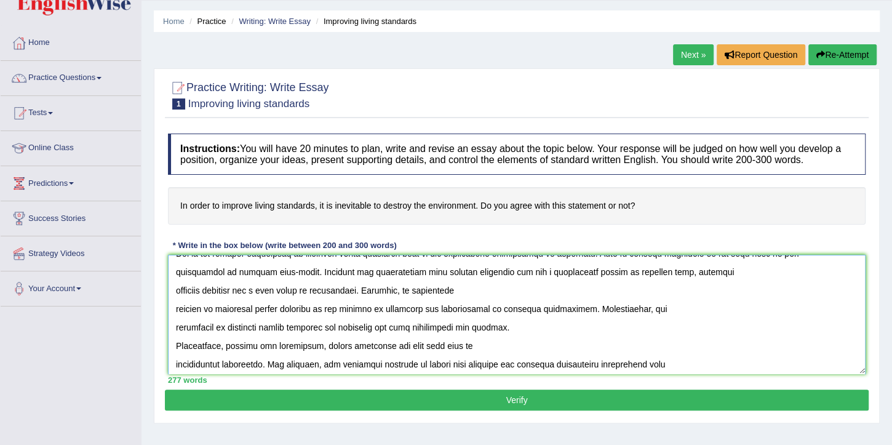
click at [174, 343] on textarea at bounding box center [517, 314] width 698 height 119
click at [476, 292] on textarea at bounding box center [517, 314] width 698 height 119
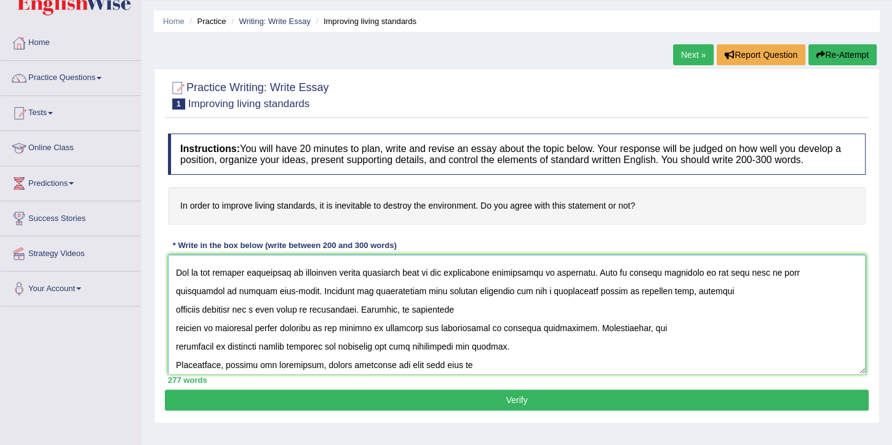
scroll to position [35, 0]
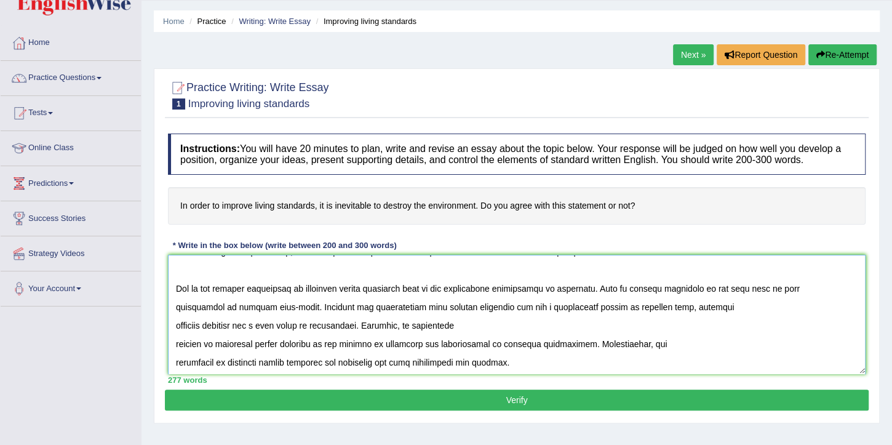
click at [501, 306] on textarea at bounding box center [517, 314] width 698 height 119
click at [520, 305] on textarea at bounding box center [517, 314] width 698 height 119
drag, startPoint x: 528, startPoint y: 305, endPoint x: 497, endPoint y: 304, distance: 30.8
click at [497, 304] on textarea at bounding box center [517, 314] width 698 height 119
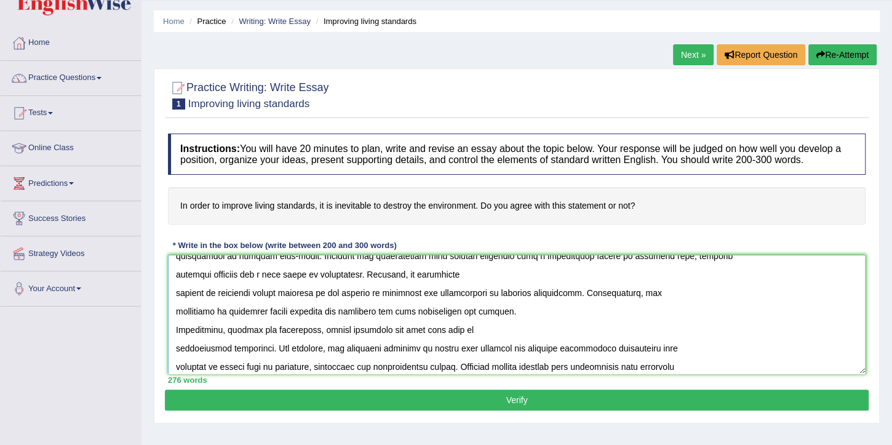
scroll to position [70, 0]
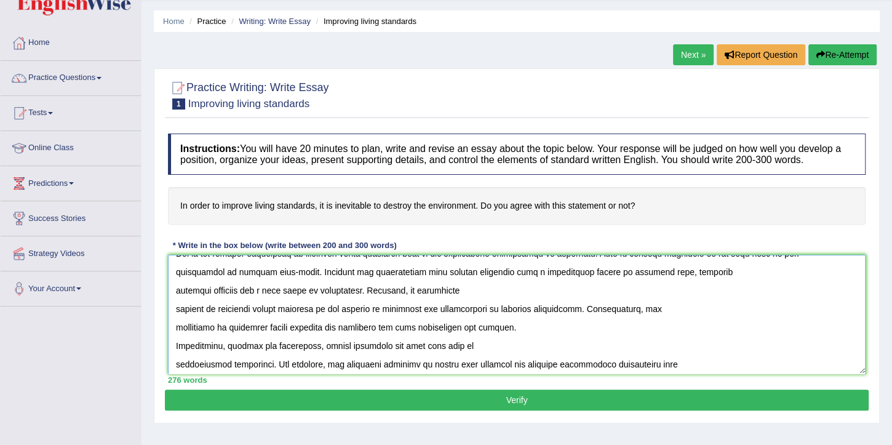
click at [175, 343] on textarea at bounding box center [517, 314] width 698 height 119
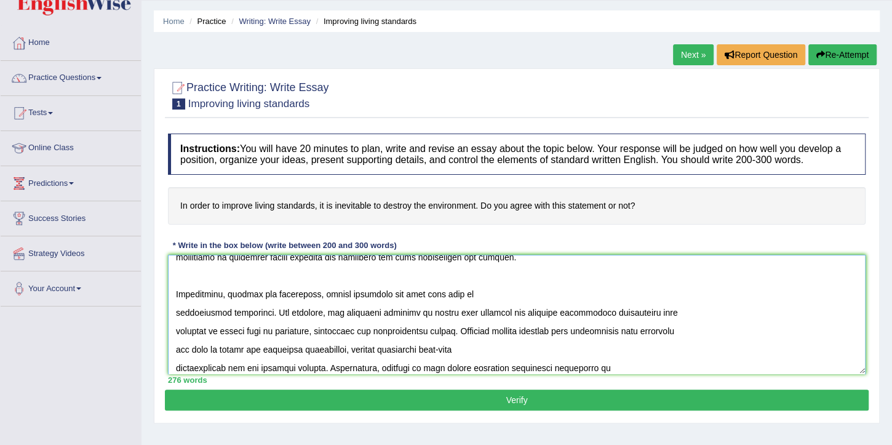
scroll to position [175, 0]
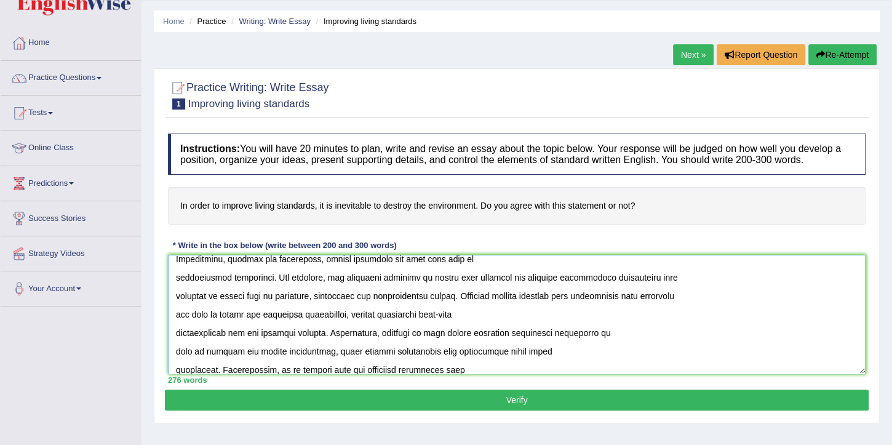
click at [392, 274] on textarea at bounding box center [517, 314] width 698 height 119
click at [296, 290] on textarea at bounding box center [517, 314] width 698 height 119
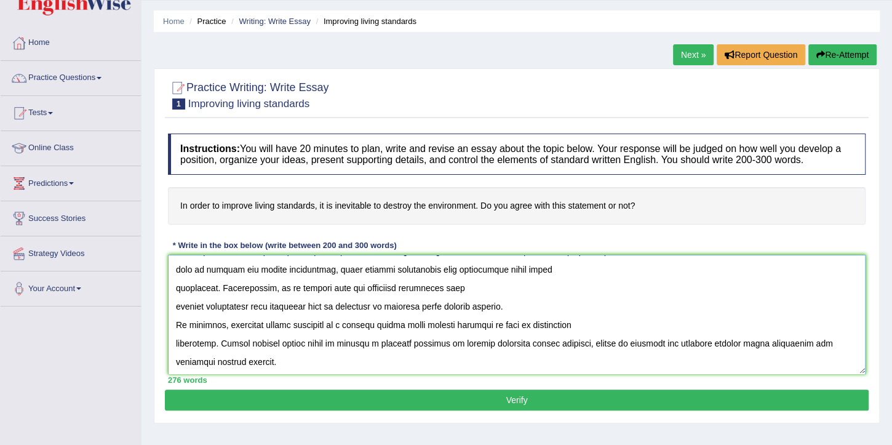
scroll to position [258, 0]
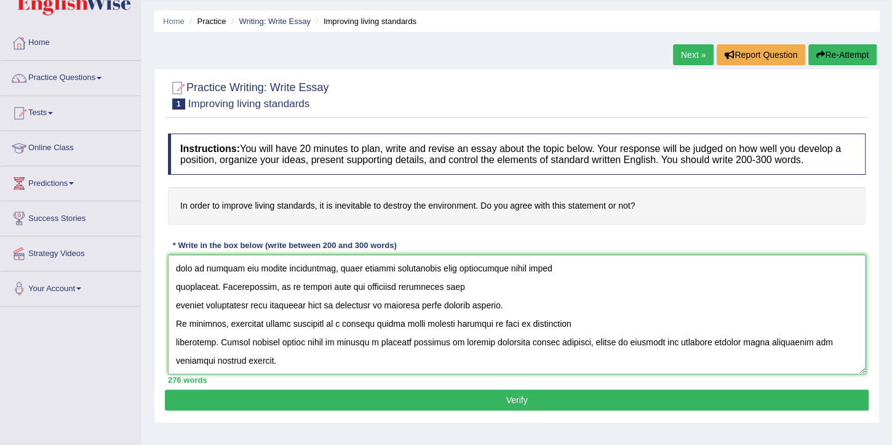
click at [178, 320] on textarea at bounding box center [517, 314] width 698 height 119
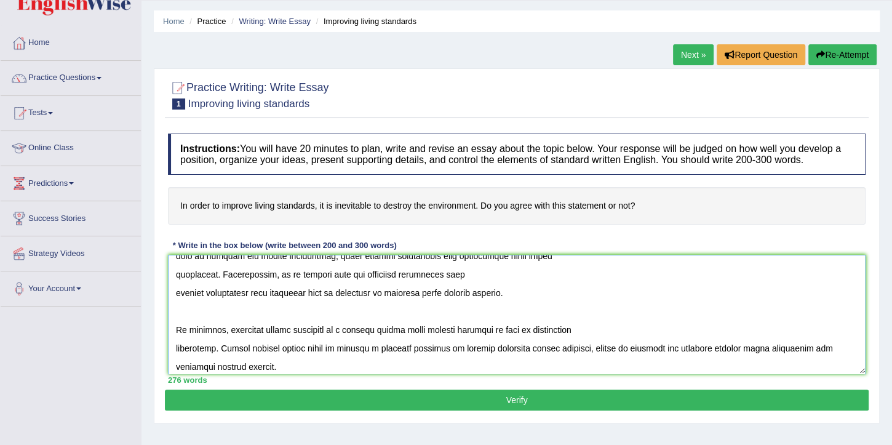
scroll to position [277, 0]
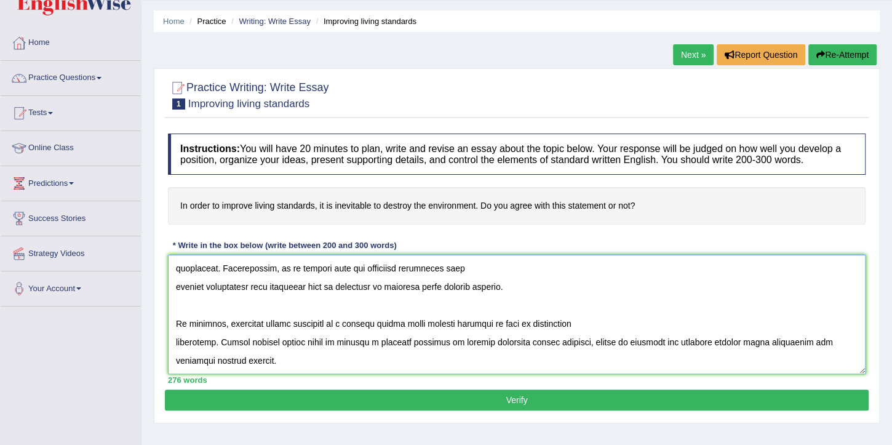
click at [419, 322] on textarea at bounding box center [517, 314] width 698 height 119
click at [420, 322] on textarea at bounding box center [517, 314] width 698 height 119
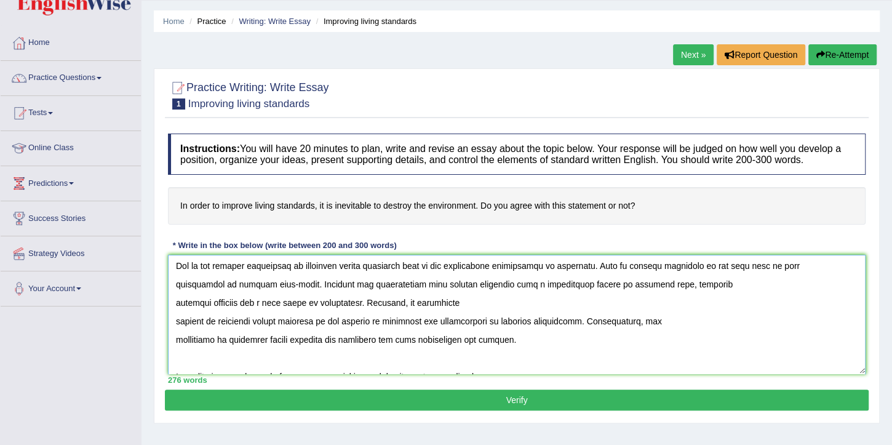
scroll to position [70, 0]
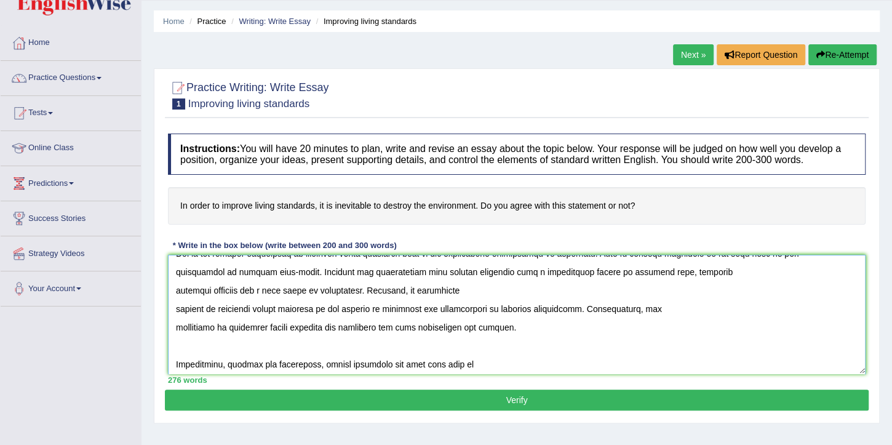
click at [174, 307] on textarea at bounding box center [517, 314] width 698 height 119
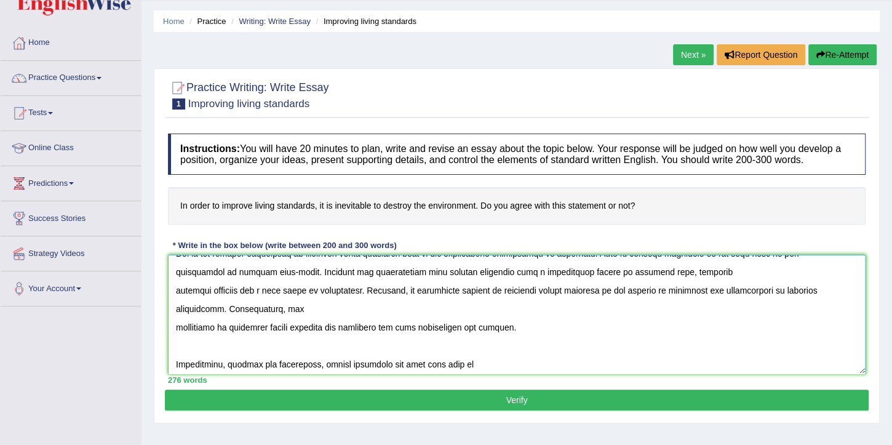
click at [174, 328] on textarea at bounding box center [517, 314] width 698 height 119
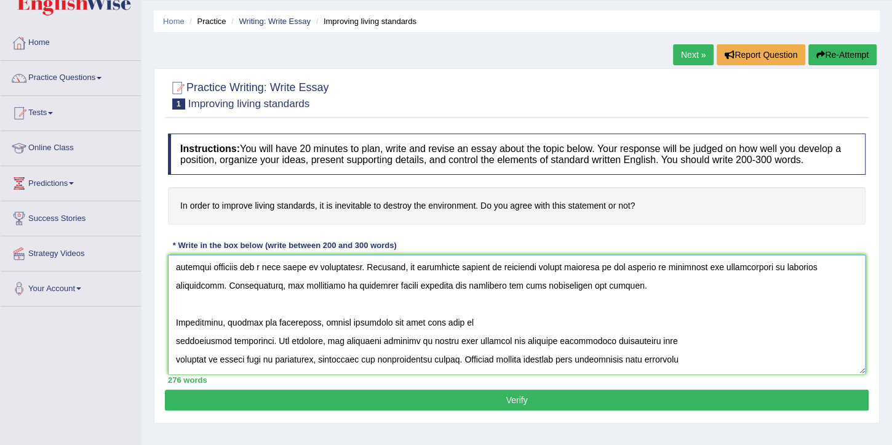
scroll to position [105, 0]
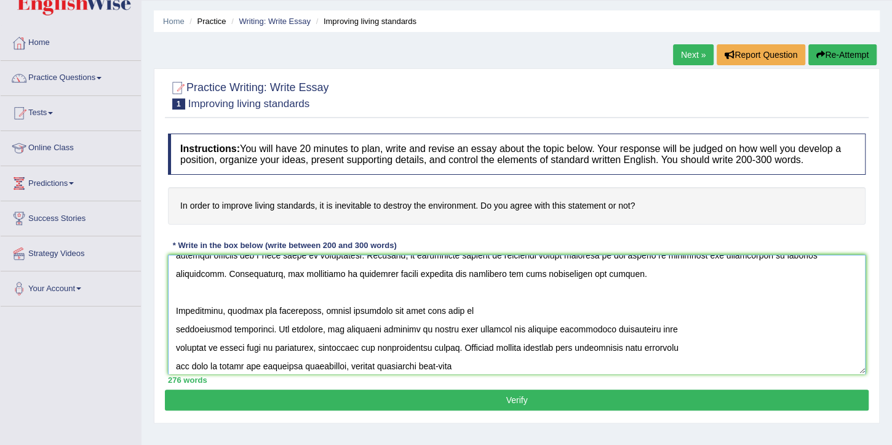
click at [175, 326] on textarea at bounding box center [517, 314] width 698 height 119
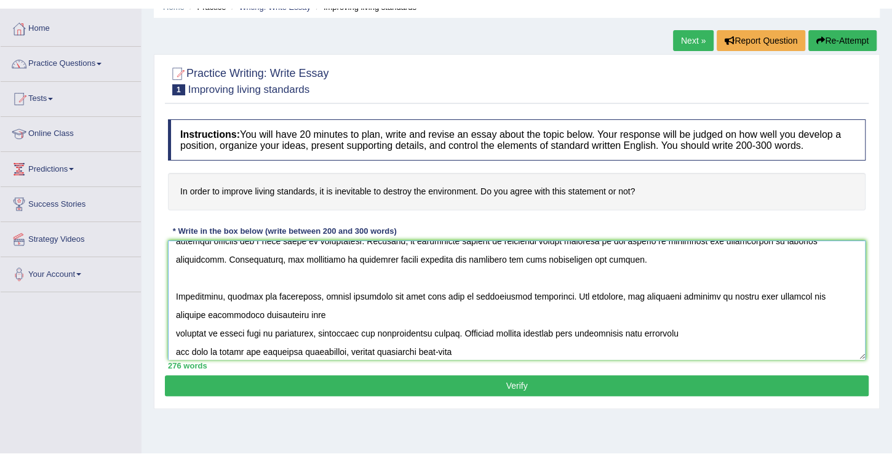
scroll to position [70, 0]
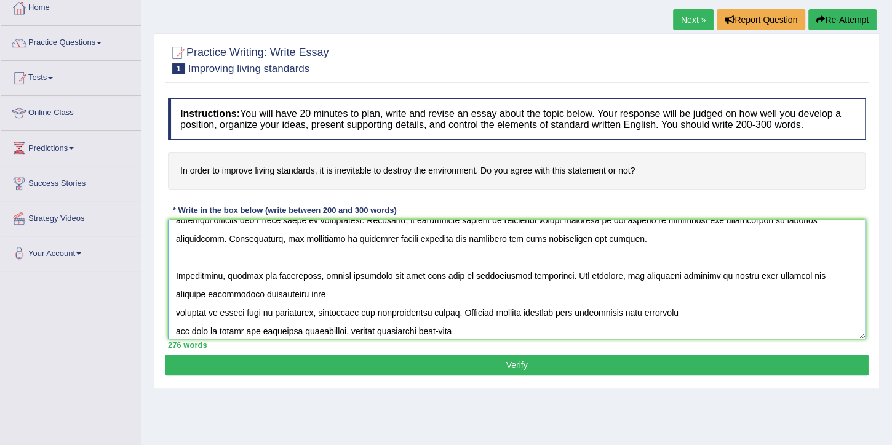
click at [175, 312] on textarea at bounding box center [517, 279] width 698 height 119
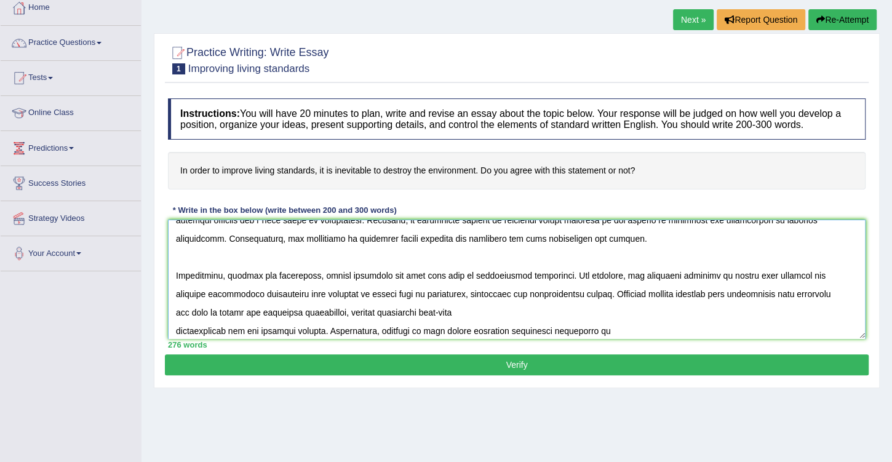
scroll to position [140, 0]
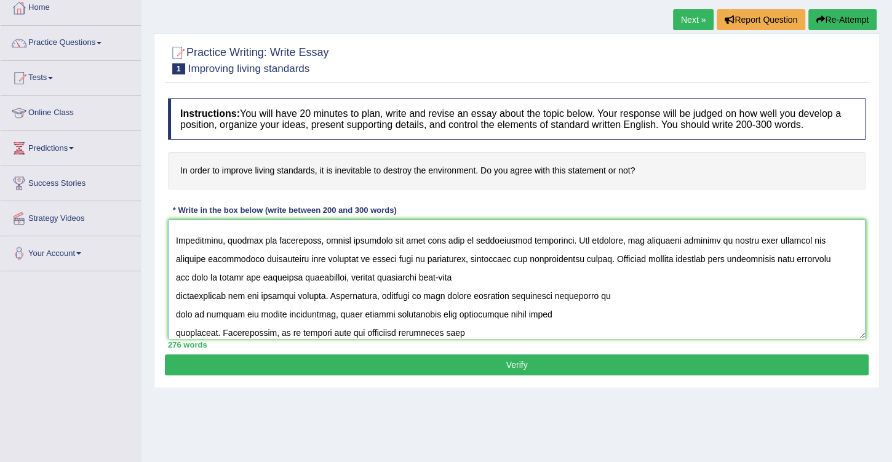
click at [175, 293] on textarea at bounding box center [517, 279] width 698 height 119
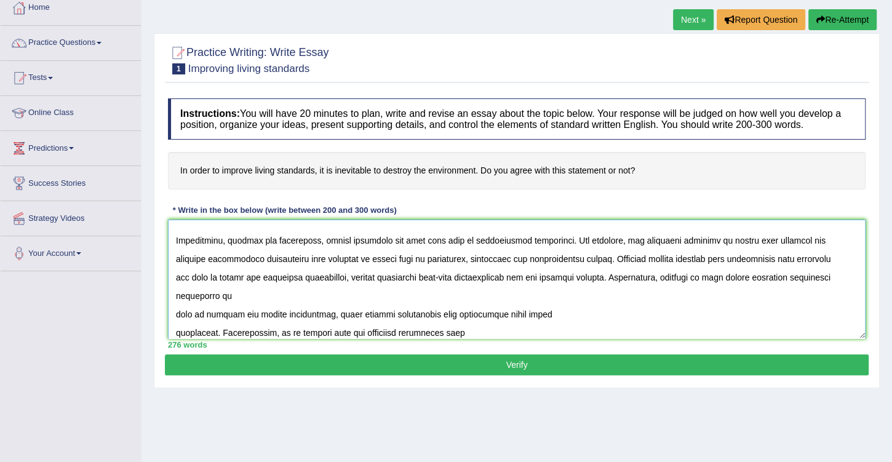
click at [173, 310] on textarea at bounding box center [517, 279] width 698 height 119
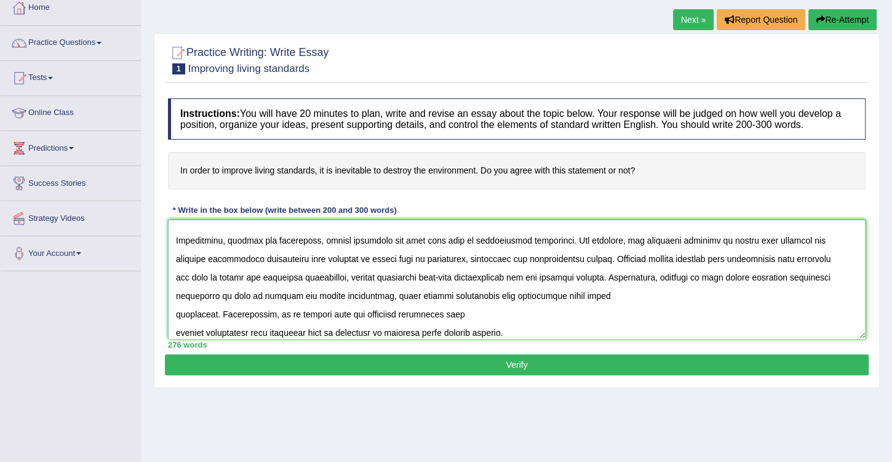
click at [173, 314] on textarea at bounding box center [517, 279] width 698 height 119
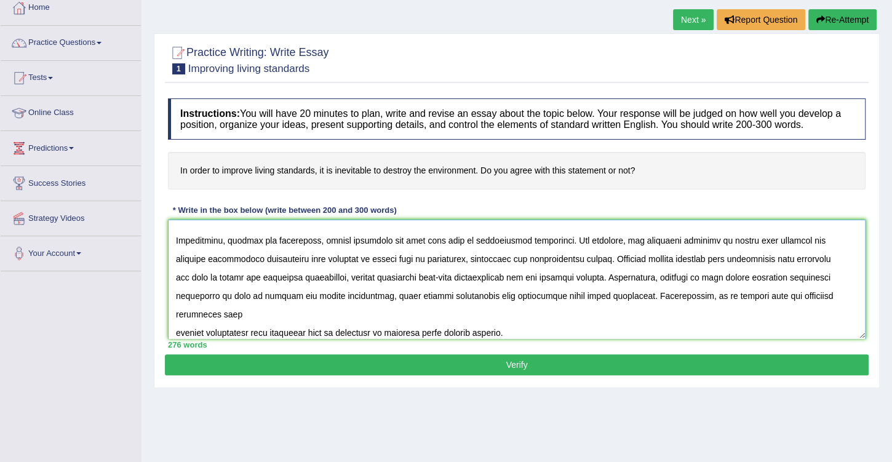
scroll to position [175, 0]
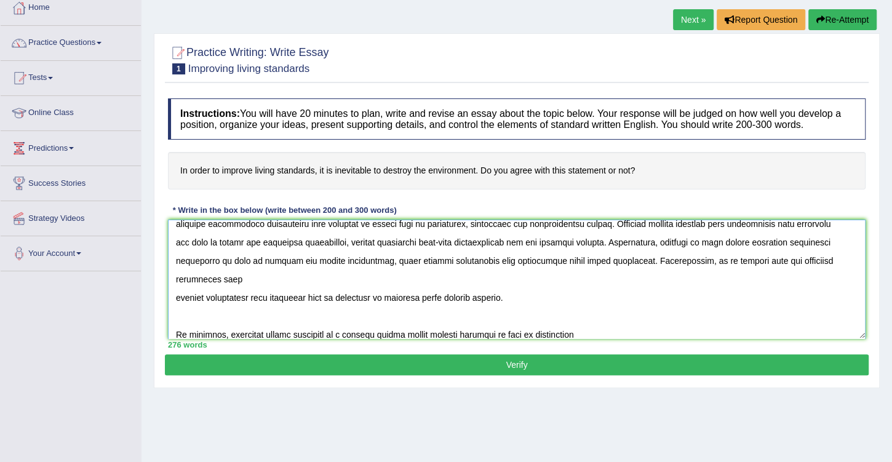
click at [175, 294] on textarea at bounding box center [517, 279] width 698 height 119
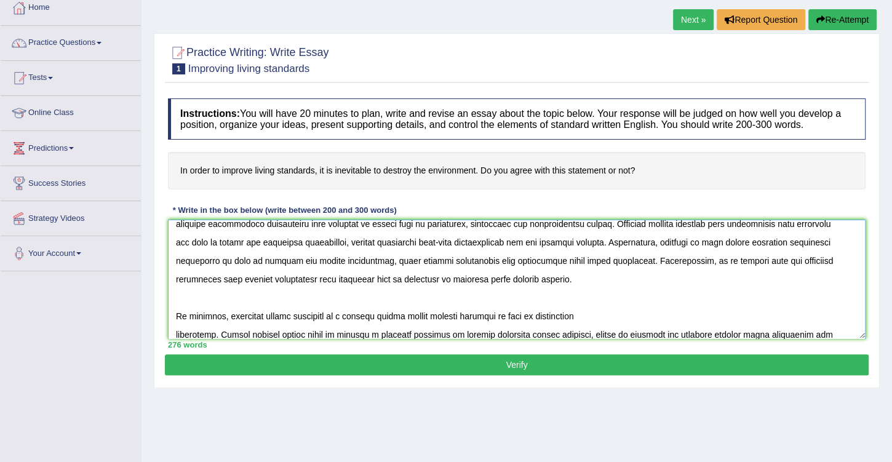
scroll to position [203, 0]
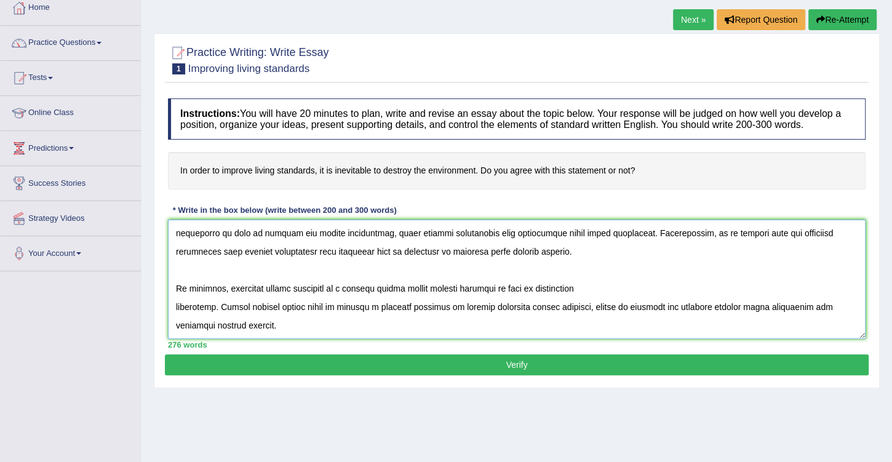
click at [176, 306] on textarea at bounding box center [517, 279] width 698 height 119
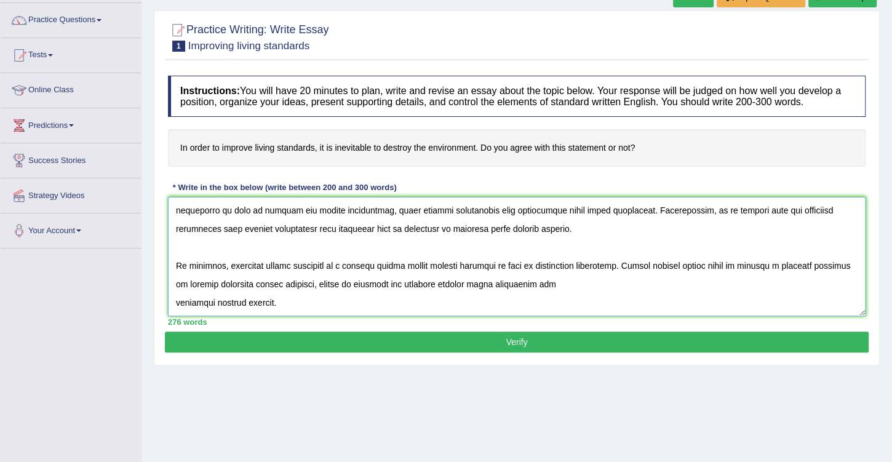
scroll to position [105, 0]
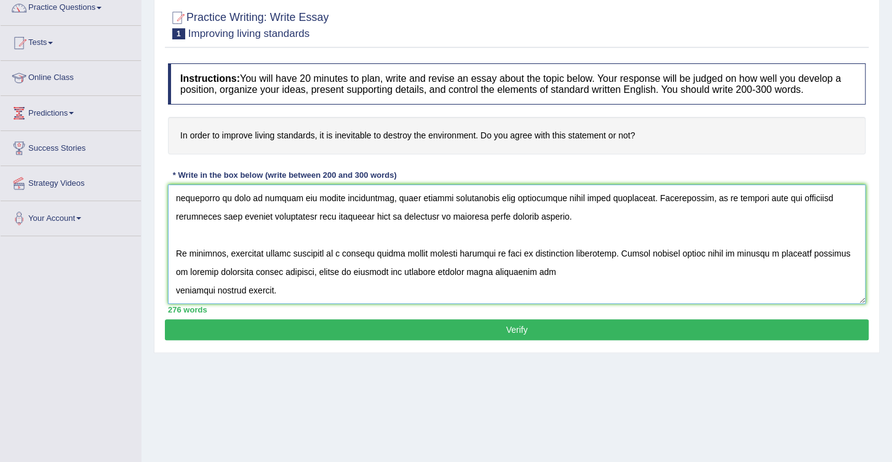
click at [173, 290] on textarea at bounding box center [517, 244] width 698 height 119
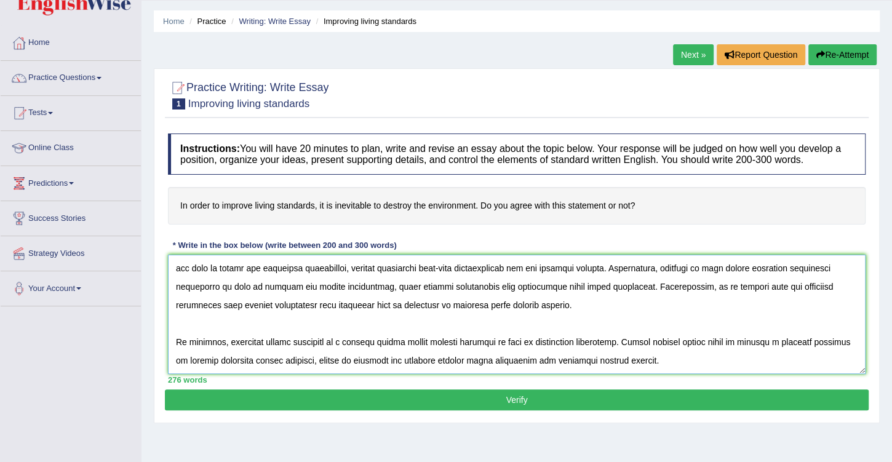
scroll to position [175, 0]
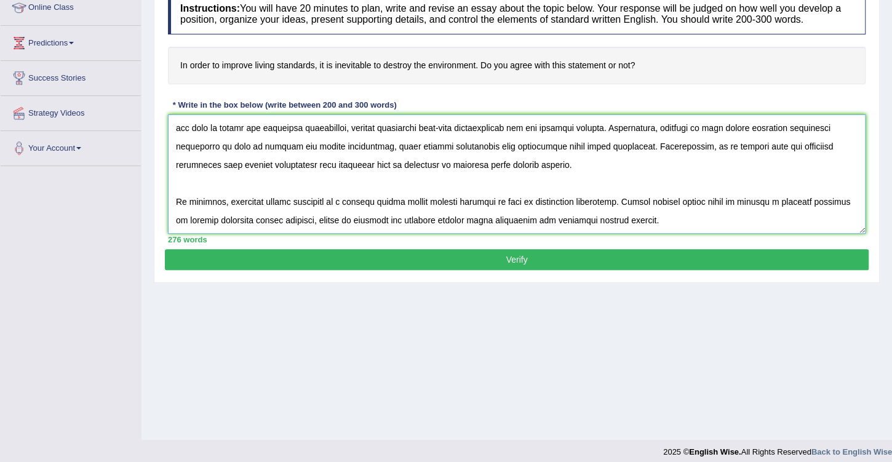
type textarea "The increasing influence of improving living standards has ignited numerous dis…"
click at [531, 253] on button "Verify" at bounding box center [517, 259] width 704 height 21
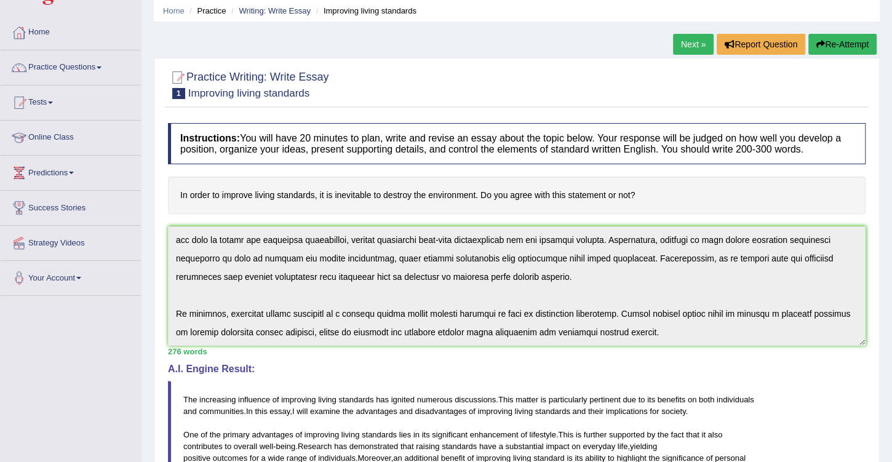
scroll to position [0, 0]
